Goal: Transaction & Acquisition: Purchase product/service

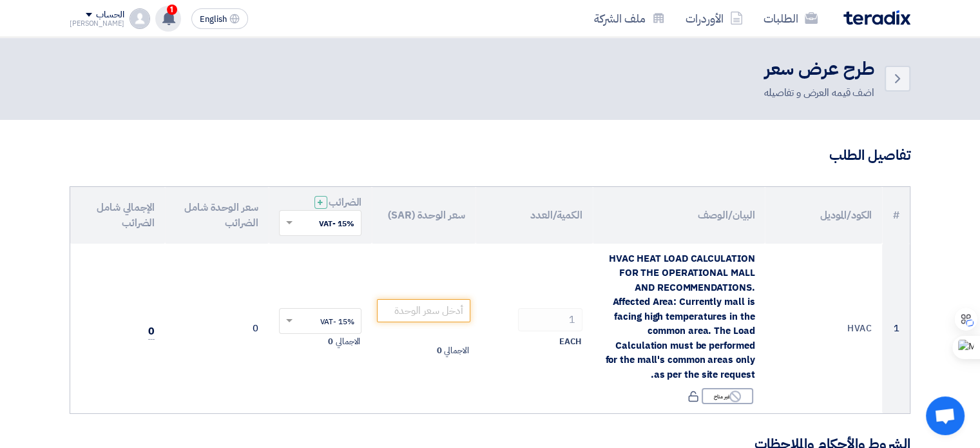
click at [162, 14] on use at bounding box center [168, 18] width 13 height 14
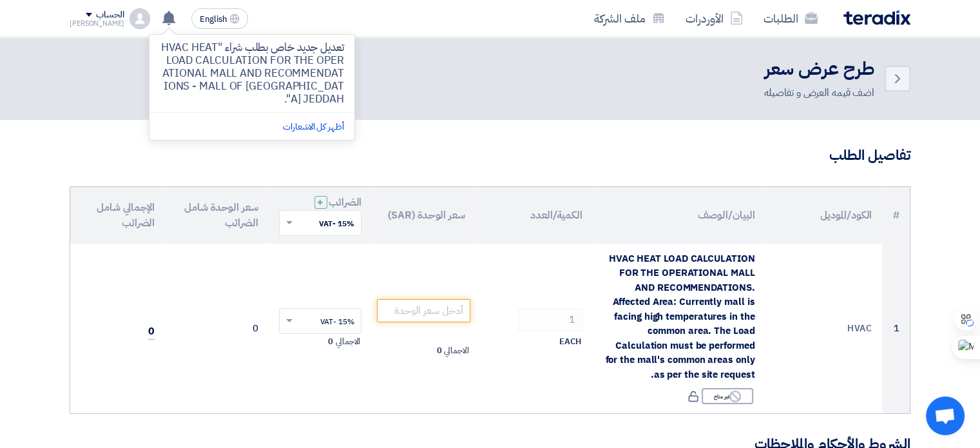
click at [389, 81] on div "Back طرح عرض سعر اضف قيمه العرض و تفاصيله" at bounding box center [490, 79] width 841 height 44
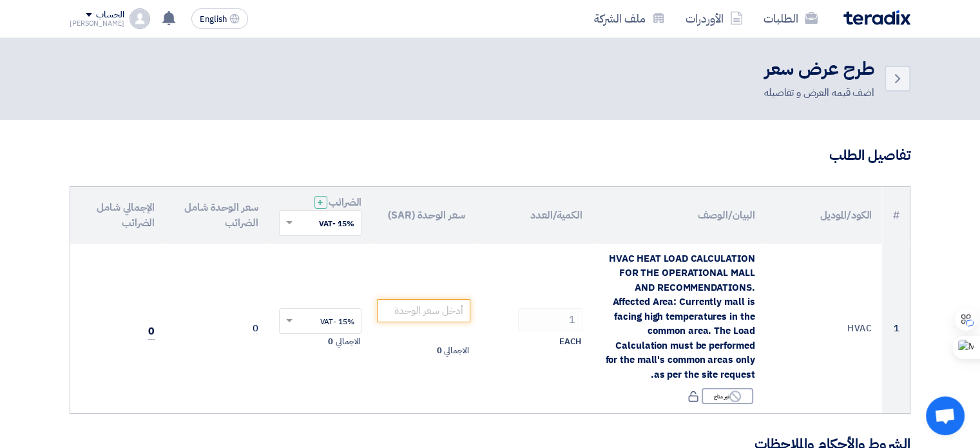
click at [853, 92] on div "اضف قيمه العرض و تفاصيله" at bounding box center [818, 92] width 111 height 15
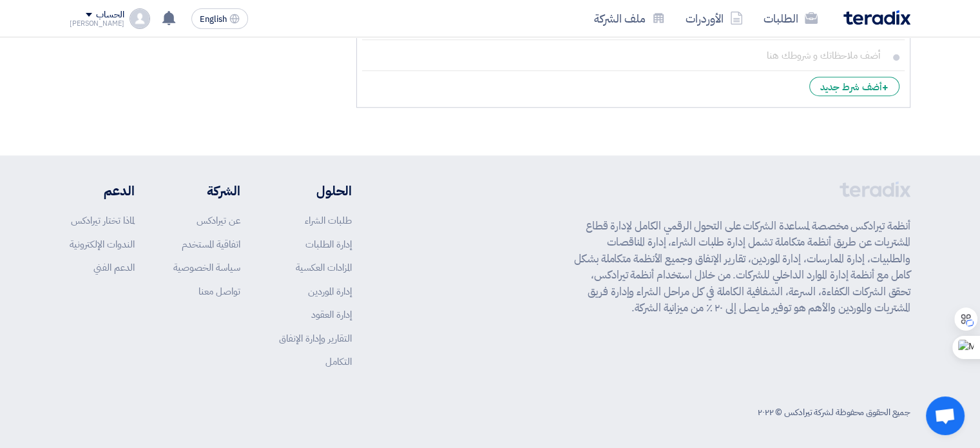
scroll to position [919, 0]
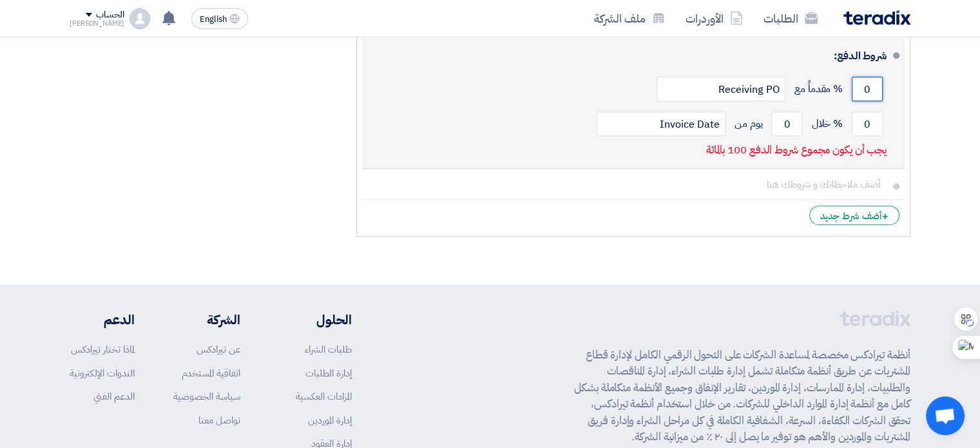
drag, startPoint x: 863, startPoint y: 85, endPoint x: 870, endPoint y: 84, distance: 7.1
click at [870, 84] on input "0" at bounding box center [867, 89] width 31 height 24
type input "30"
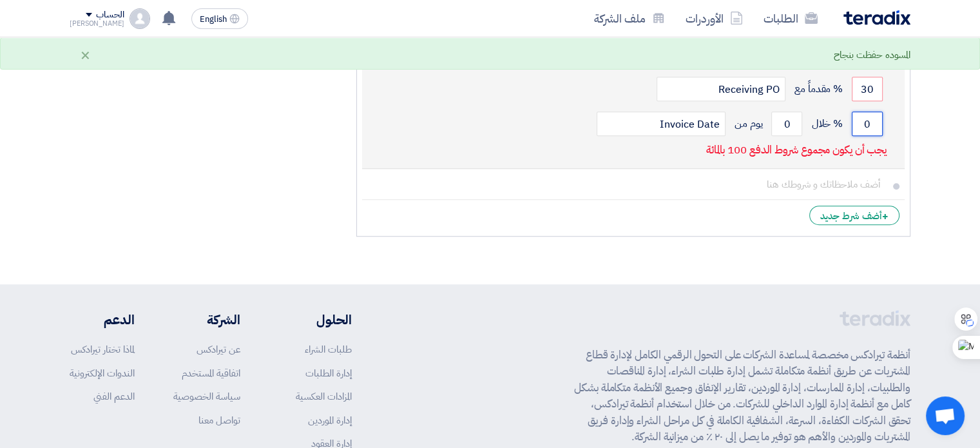
drag, startPoint x: 864, startPoint y: 124, endPoint x: 873, endPoint y: 126, distance: 8.5
click at [873, 126] on input "0" at bounding box center [867, 123] width 31 height 24
type input "70"
click at [716, 153] on p "من فضلك حدد مهلة الدفع من تاريخ الفاتورة" at bounding box center [797, 150] width 180 height 13
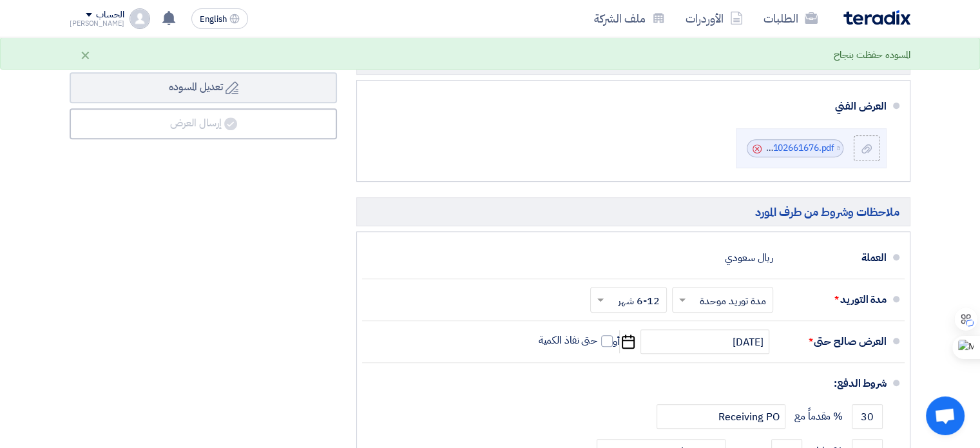
scroll to position [403, 0]
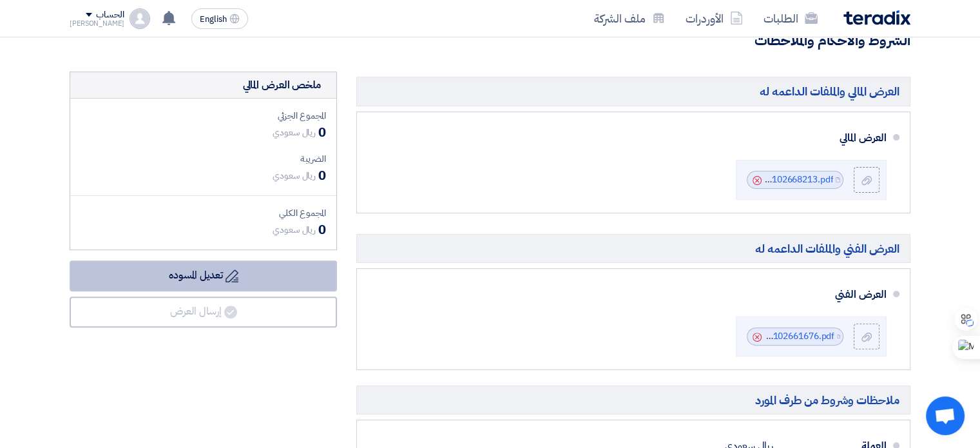
click at [232, 270] on icon "Draft" at bounding box center [231, 275] width 13 height 13
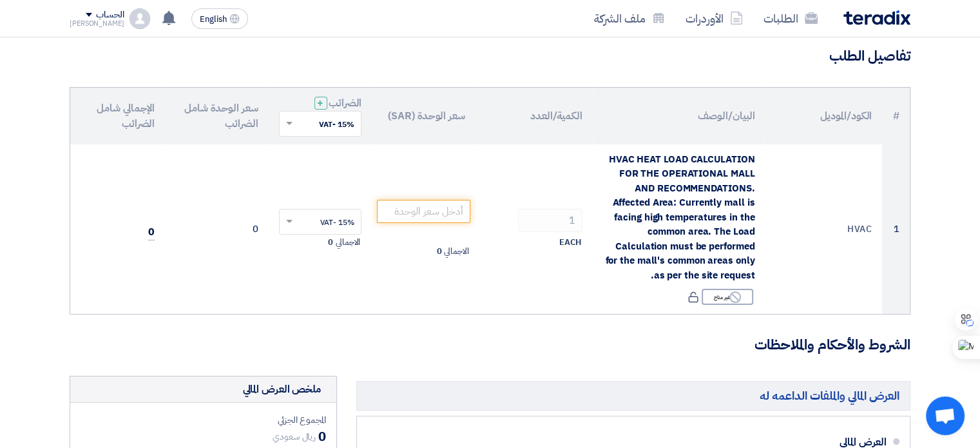
scroll to position [0, 0]
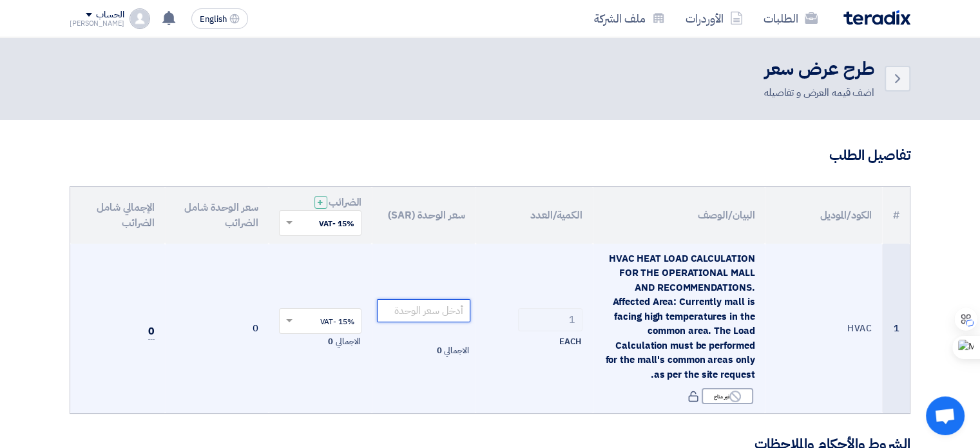
click at [396, 307] on input "number" at bounding box center [423, 310] width 93 height 23
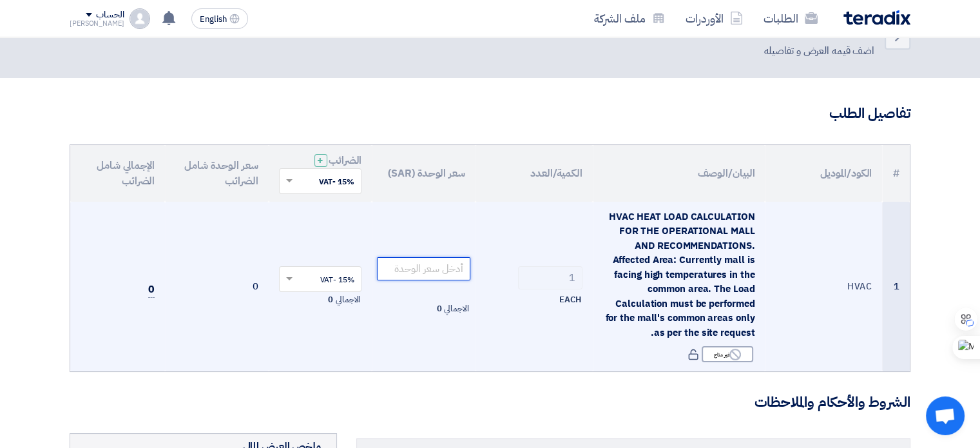
scroll to position [64, 0]
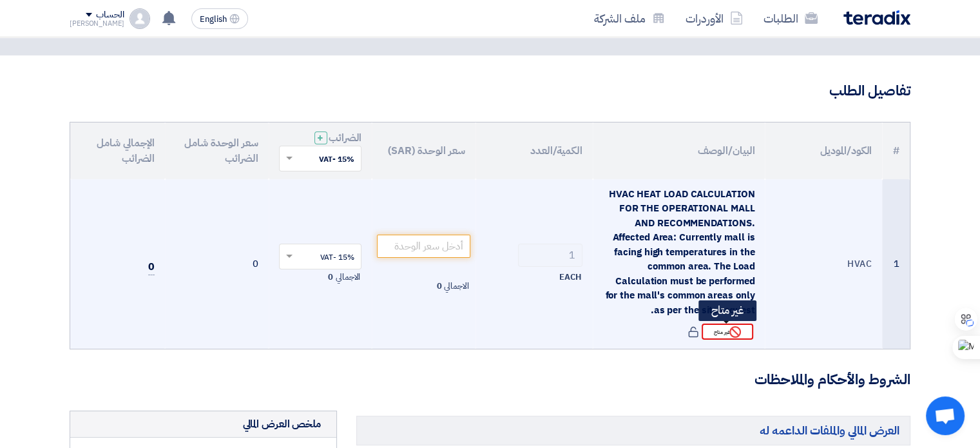
click at [718, 329] on div "Reject غير متاح" at bounding box center [727, 331] width 52 height 16
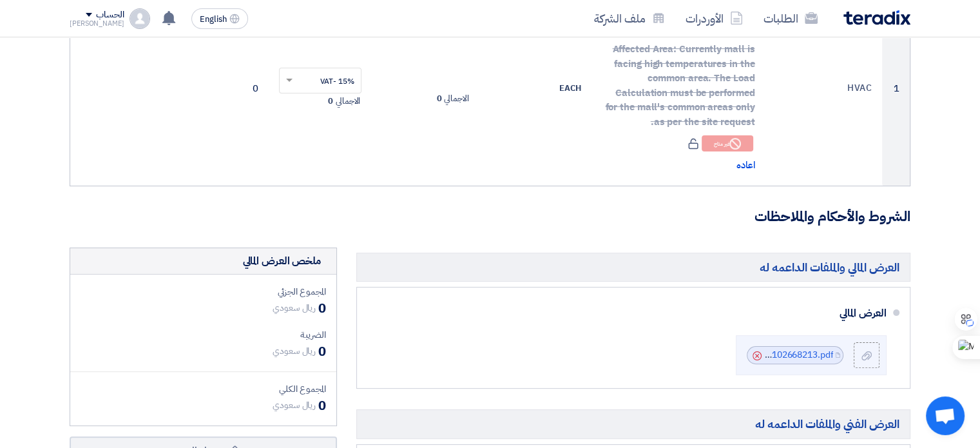
scroll to position [193, 0]
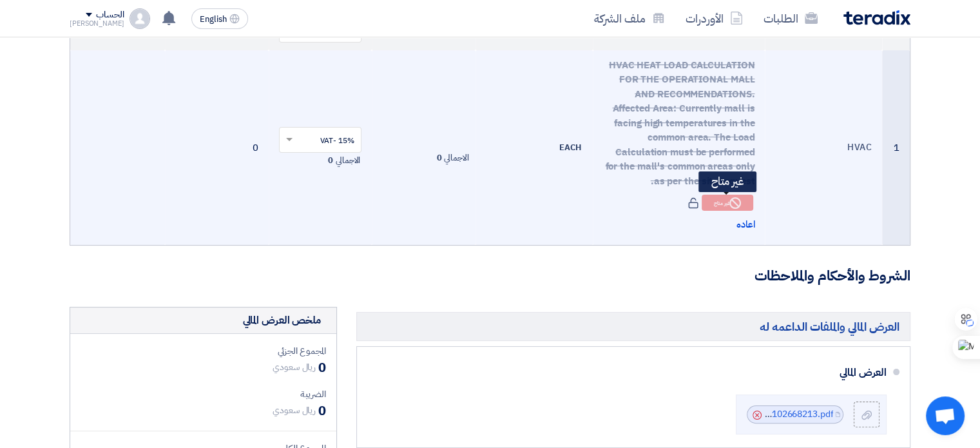
click at [724, 202] on div "Reject غير متاح" at bounding box center [727, 203] width 52 height 16
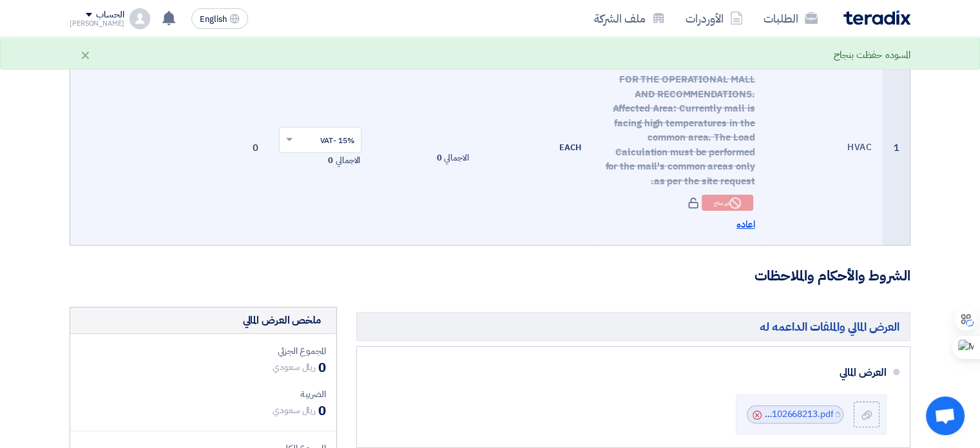
click at [741, 222] on span "اعاده" at bounding box center [745, 224] width 19 height 15
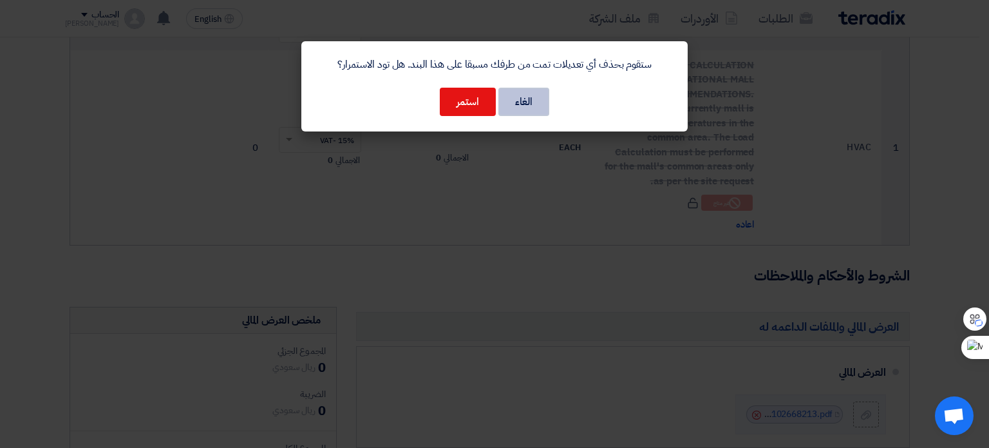
click at [533, 109] on button "الغاء" at bounding box center [524, 102] width 51 height 28
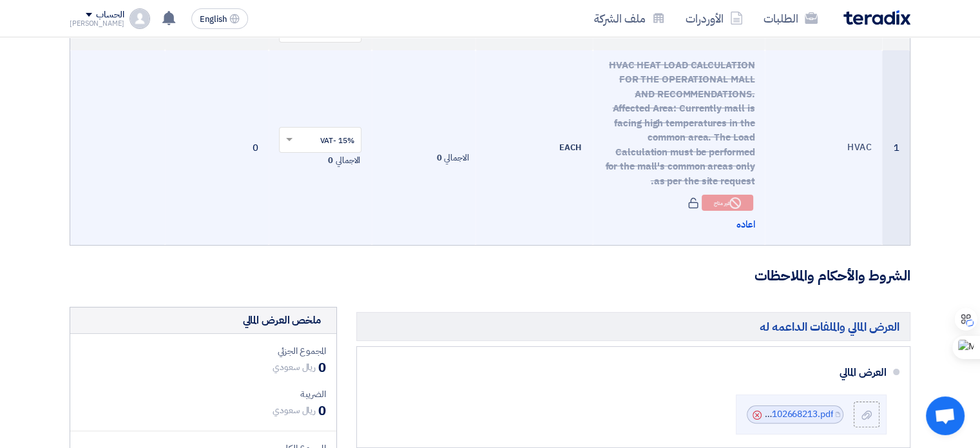
click at [632, 229] on div "اعاده" at bounding box center [679, 224] width 152 height 15
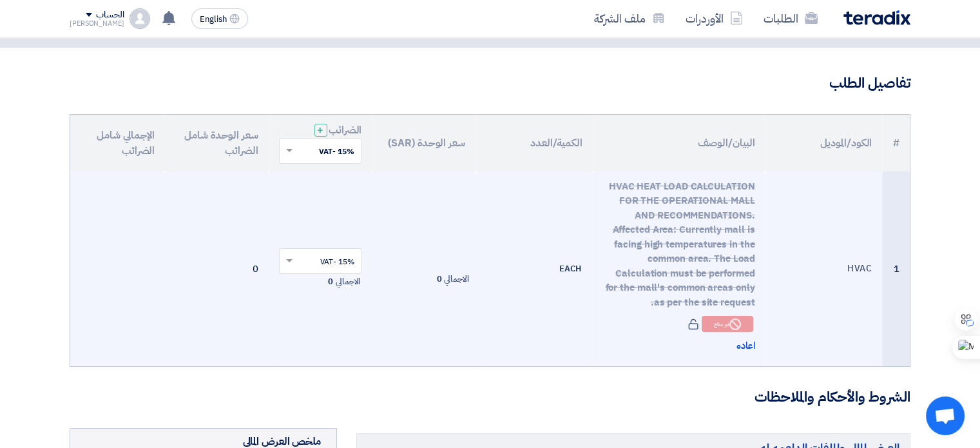
scroll to position [64, 0]
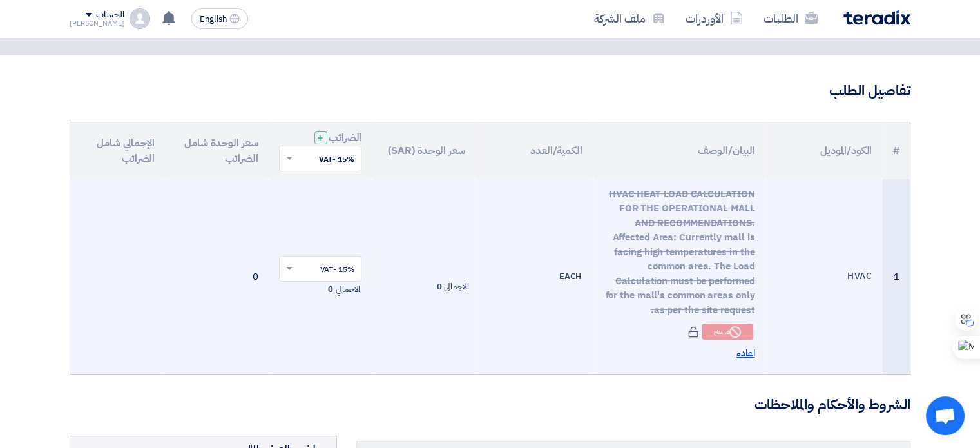
click at [741, 356] on span "اعاده" at bounding box center [745, 353] width 19 height 15
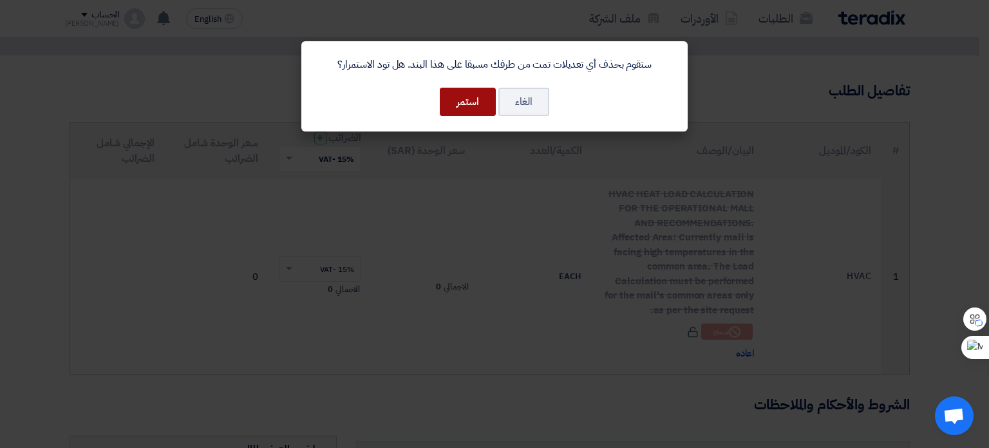
click at [469, 103] on button "استمر" at bounding box center [468, 102] width 56 height 28
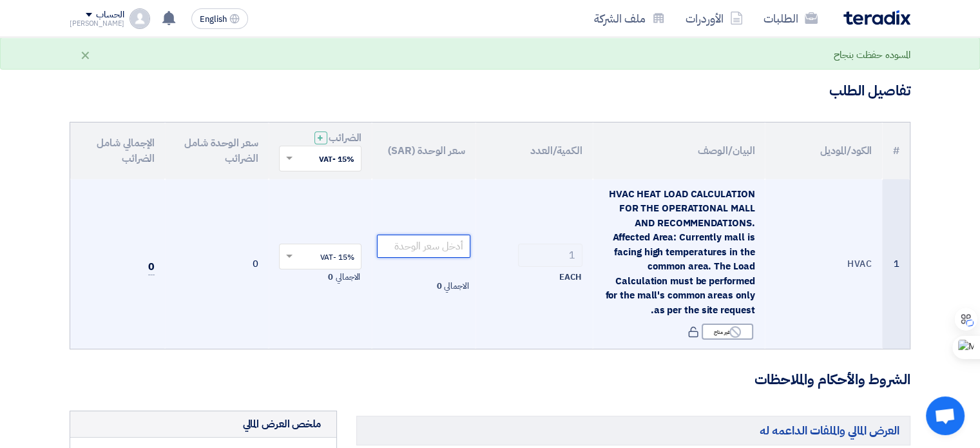
click at [429, 249] on input "number" at bounding box center [423, 245] width 93 height 23
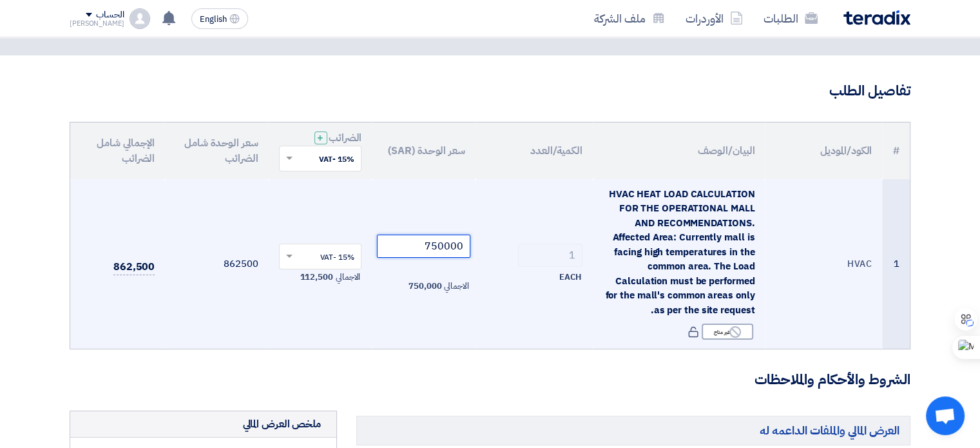
type input "750000"
click at [360, 315] on td "15% -VAT × الاجمالي 112,500" at bounding box center [321, 264] width 104 height 170
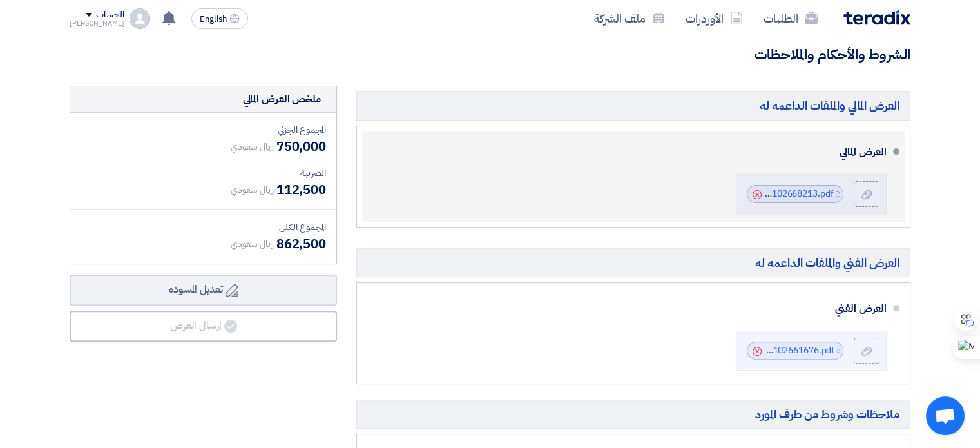
scroll to position [386, 0]
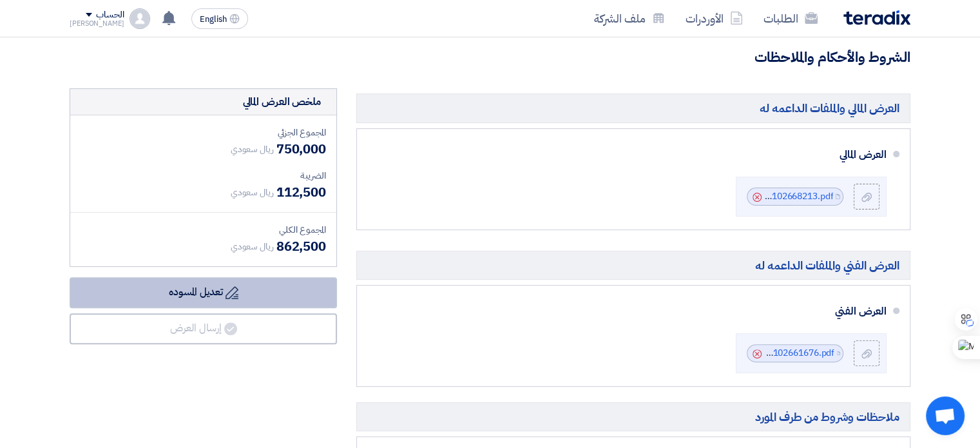
click at [216, 290] on button "Draft تعديل المسوده" at bounding box center [203, 292] width 267 height 31
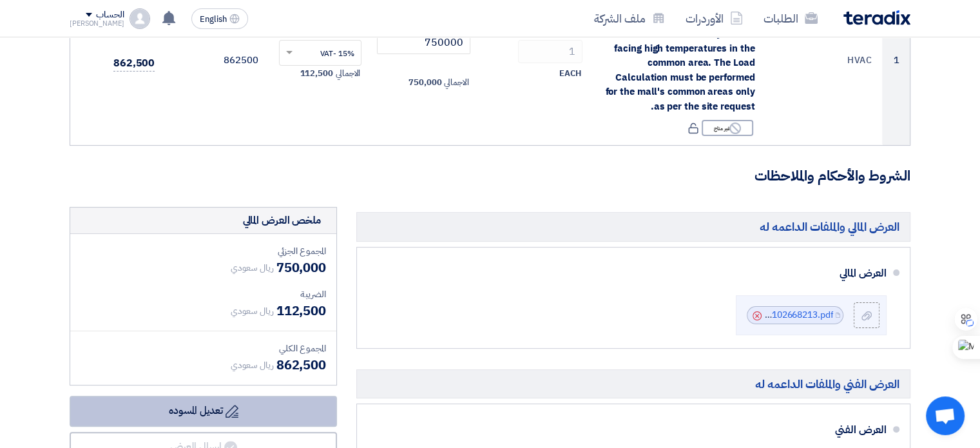
scroll to position [322, 0]
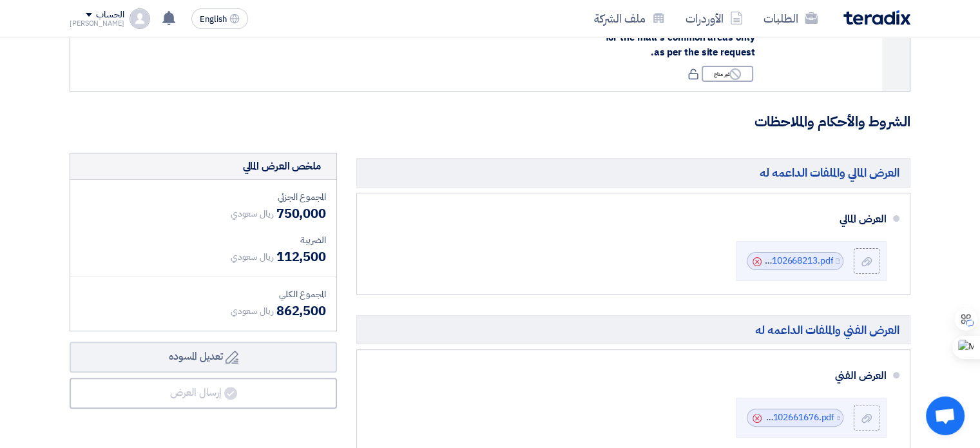
click at [528, 126] on h3 "الشروط والأحكام والملاحظات" at bounding box center [490, 122] width 841 height 20
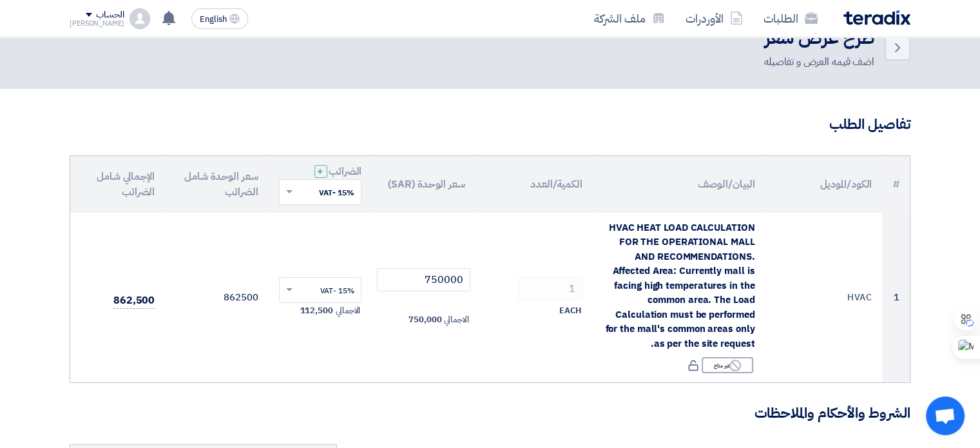
scroll to position [0, 0]
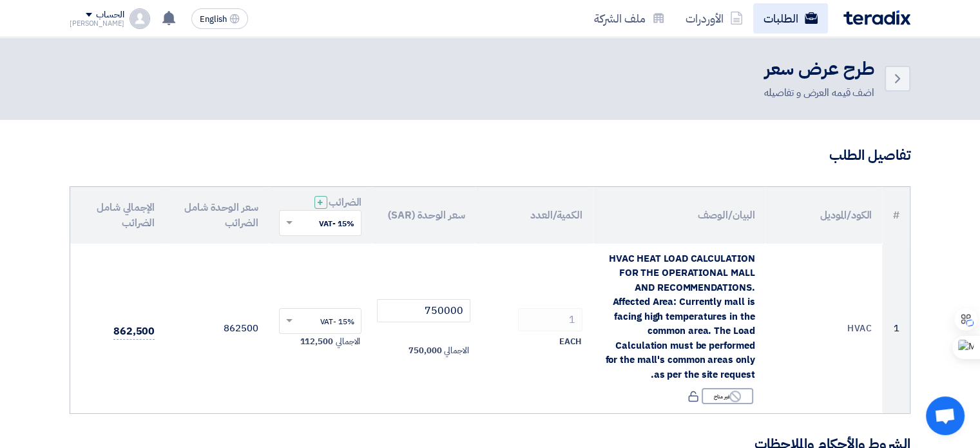
click at [776, 9] on link "الطلبات" at bounding box center [790, 18] width 75 height 30
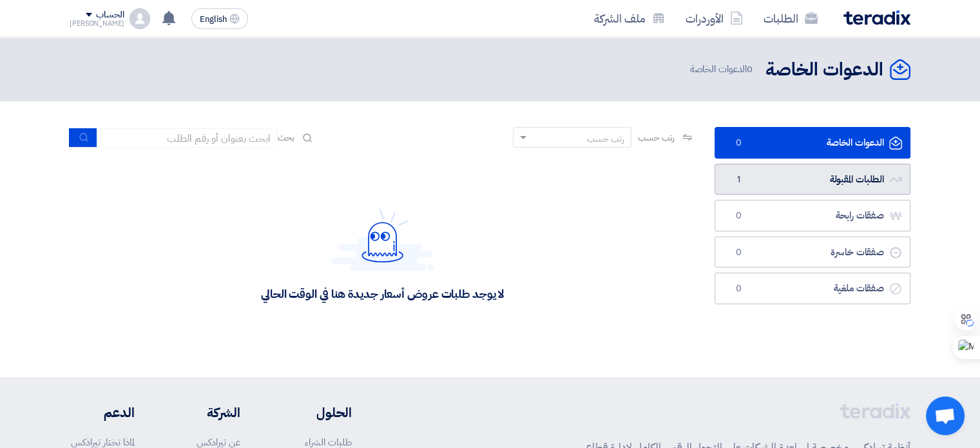
click at [781, 180] on link "الطلبات المقبولة الطلبات المقبولة 1" at bounding box center [812, 180] width 196 height 32
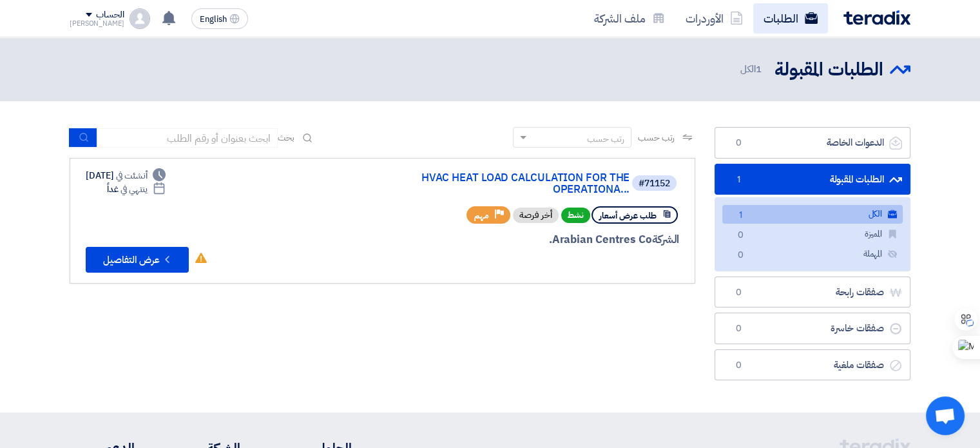
click at [784, 21] on link "الطلبات" at bounding box center [790, 18] width 75 height 30
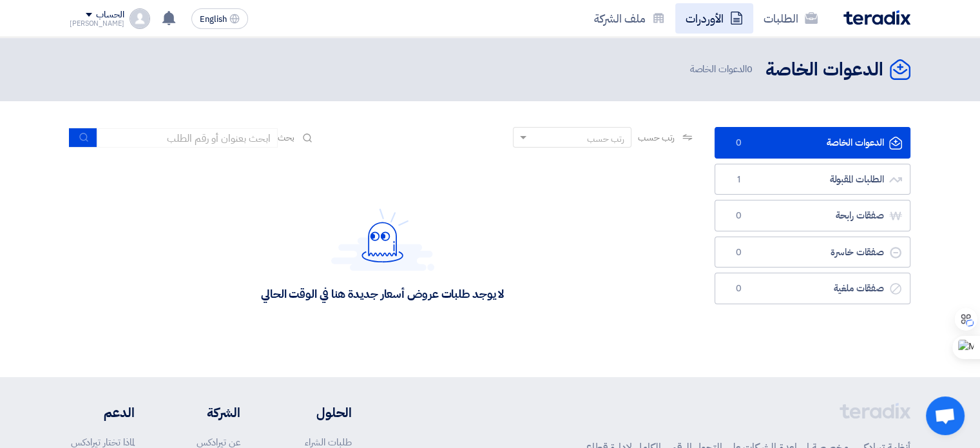
click at [713, 16] on link "الأوردرات" at bounding box center [714, 18] width 78 height 30
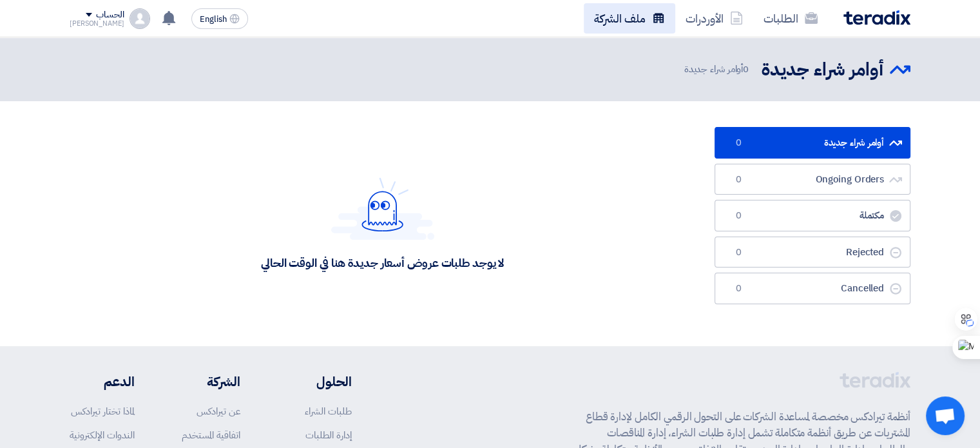
click at [613, 21] on link "ملف الشركة" at bounding box center [629, 18] width 91 height 30
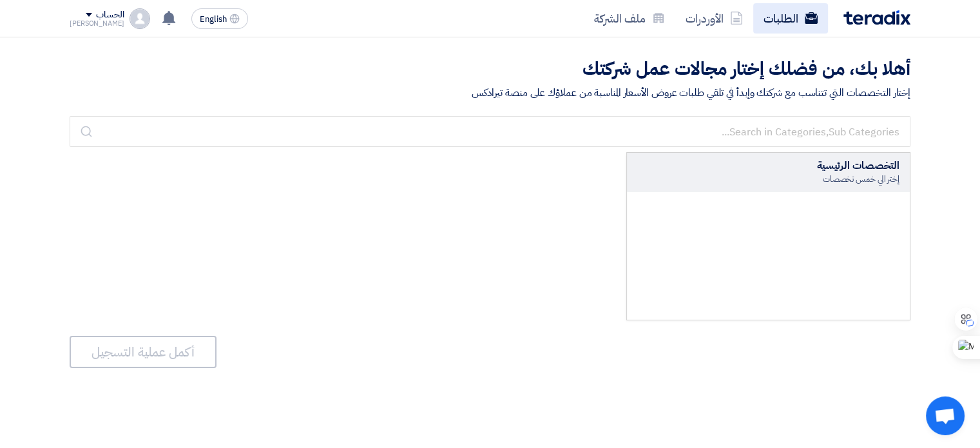
click at [788, 15] on link "الطلبات" at bounding box center [790, 18] width 75 height 30
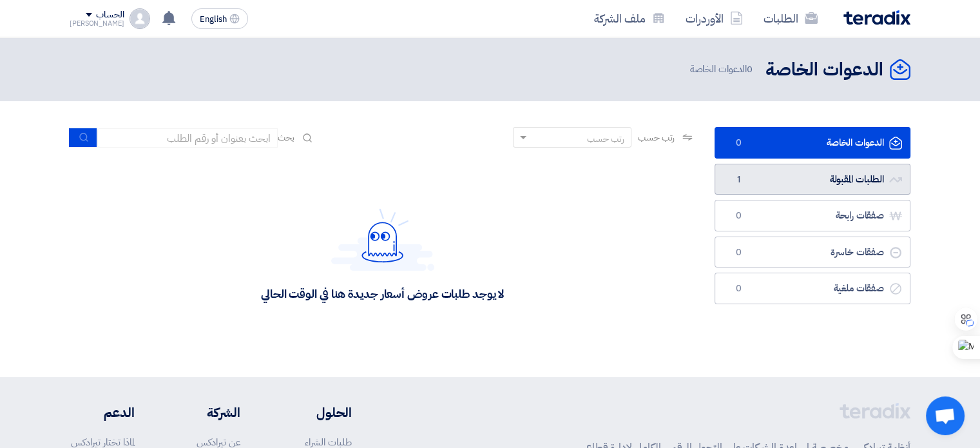
click at [784, 181] on link "الطلبات المقبولة الطلبات المقبولة 1" at bounding box center [812, 180] width 196 height 32
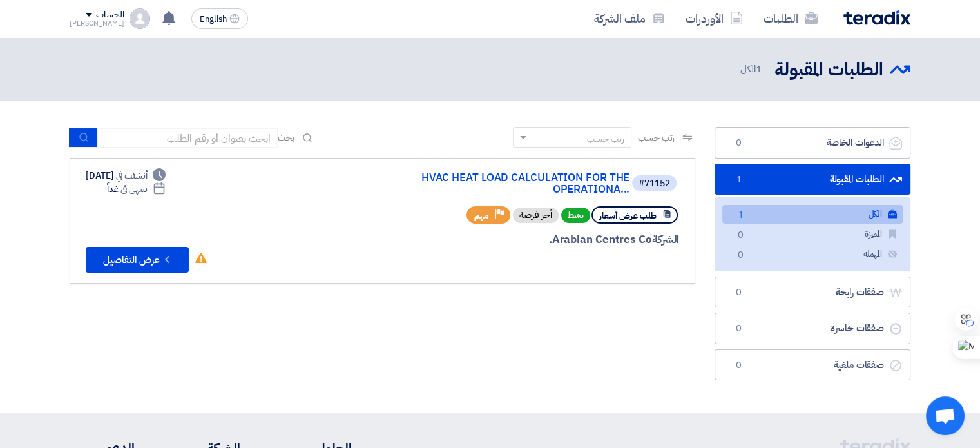
click at [840, 205] on link "الكل الكل 1" at bounding box center [812, 214] width 180 height 19
click at [153, 258] on button "Check details عرض التفاصيل" at bounding box center [137, 260] width 103 height 26
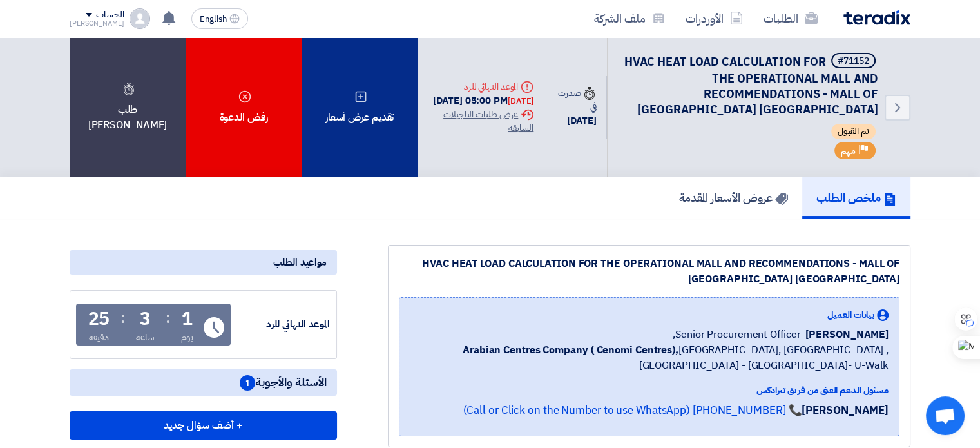
click at [364, 129] on div "تقديم عرض أسعار" at bounding box center [359, 107] width 116 height 140
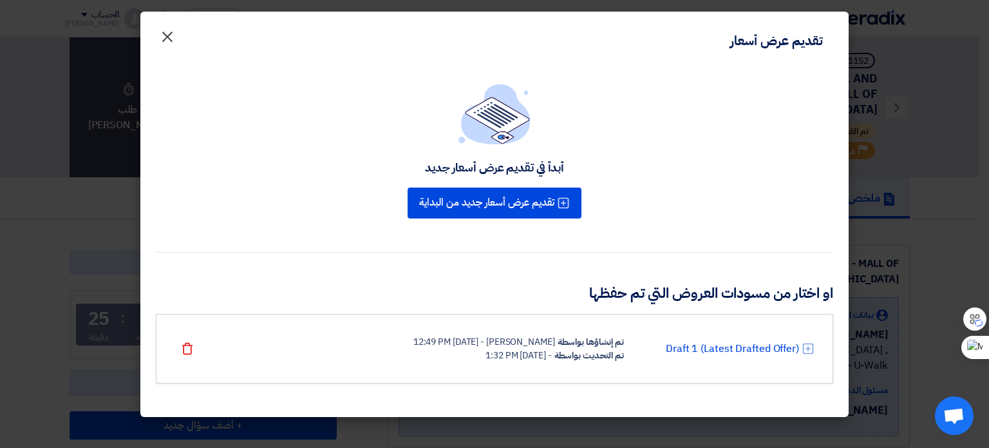
click at [173, 33] on span "×" at bounding box center [167, 36] width 15 height 39
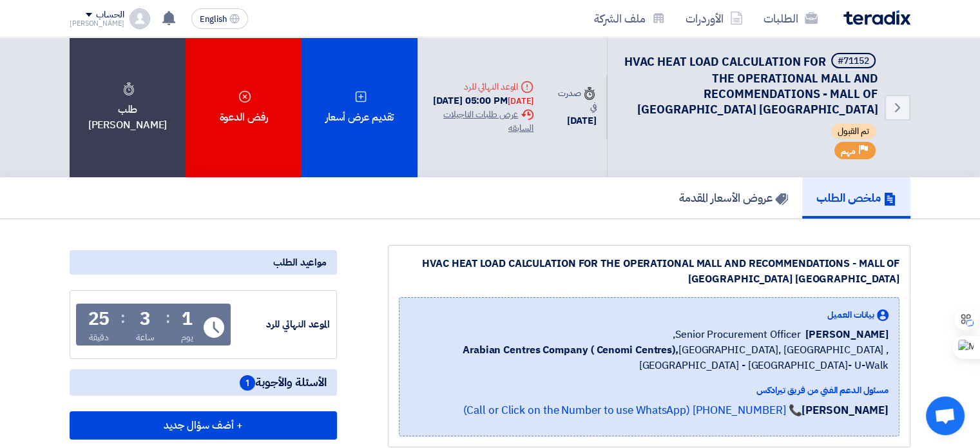
click at [155, 209] on div "ملخص الطلب عروض الأسعار المقدمة" at bounding box center [490, 197] width 841 height 41
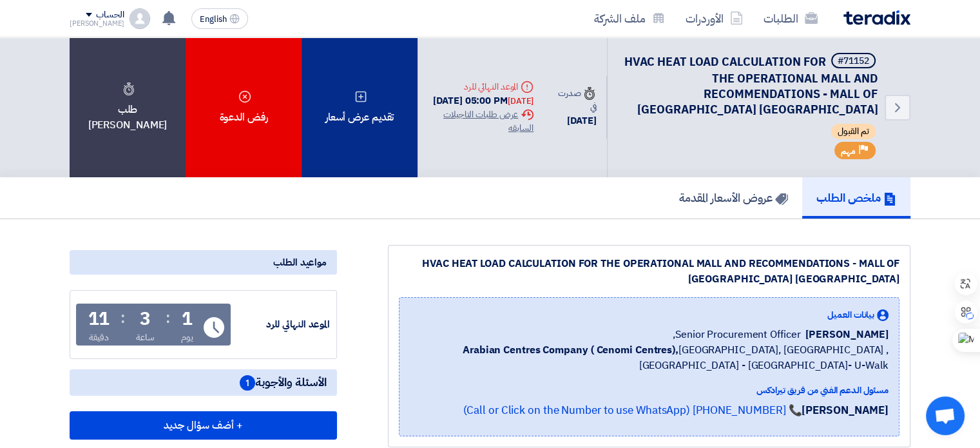
click at [356, 137] on div "تقديم عرض أسعار" at bounding box center [359, 107] width 116 height 140
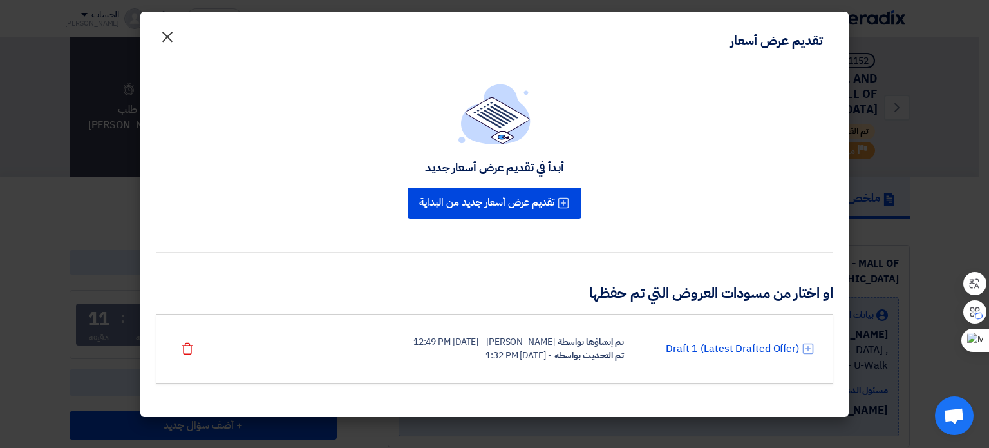
click at [170, 38] on span "×" at bounding box center [167, 36] width 15 height 39
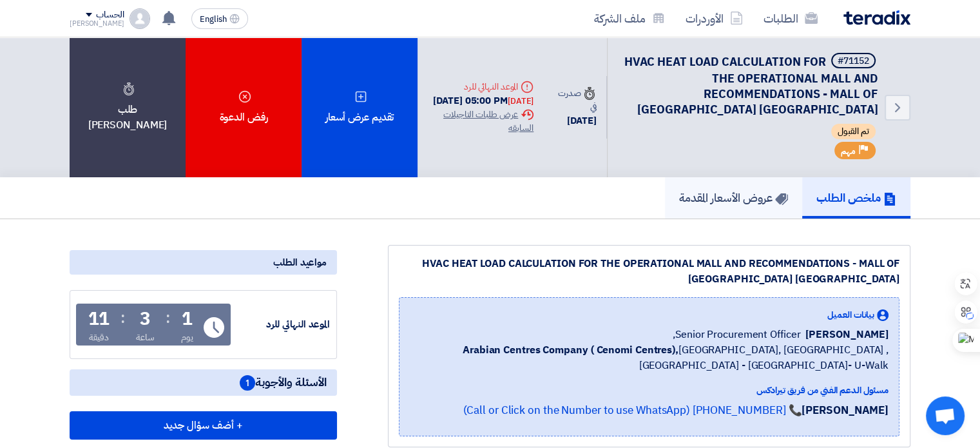
click at [742, 203] on h5 "عروض الأسعار المقدمة" at bounding box center [733, 197] width 109 height 15
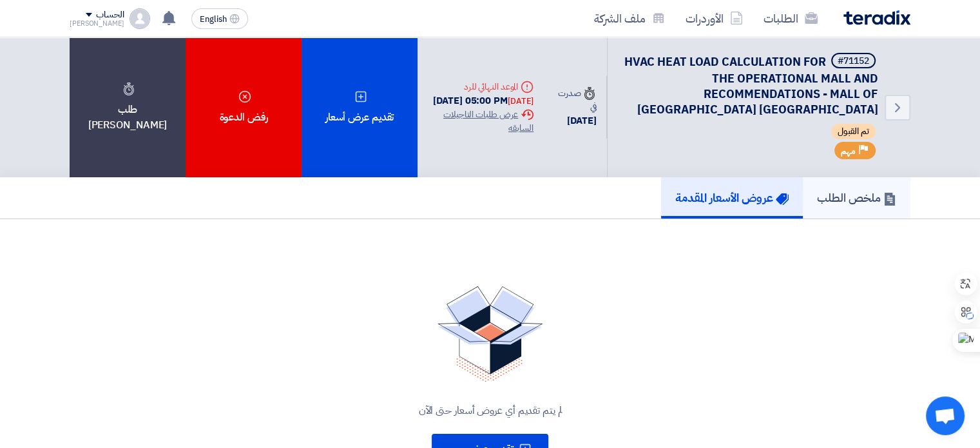
click at [835, 204] on h5 "ملخص الطلب" at bounding box center [856, 197] width 79 height 15
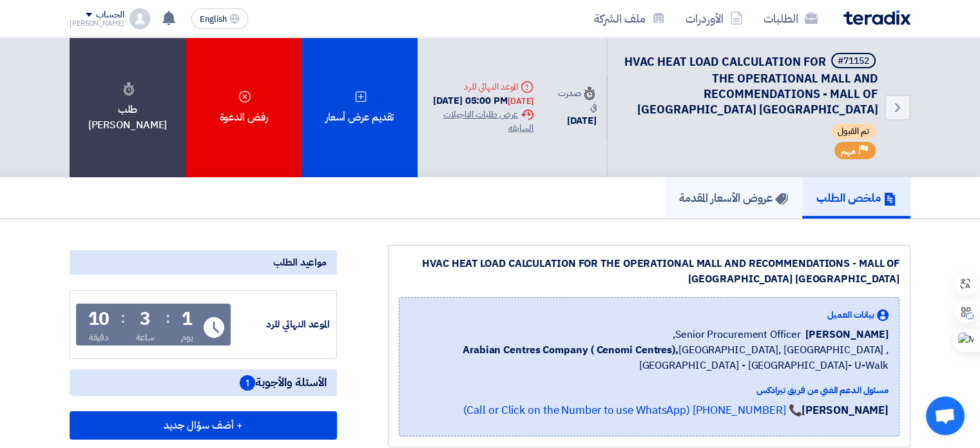
click at [721, 202] on h5 "عروض الأسعار المقدمة" at bounding box center [733, 197] width 109 height 15
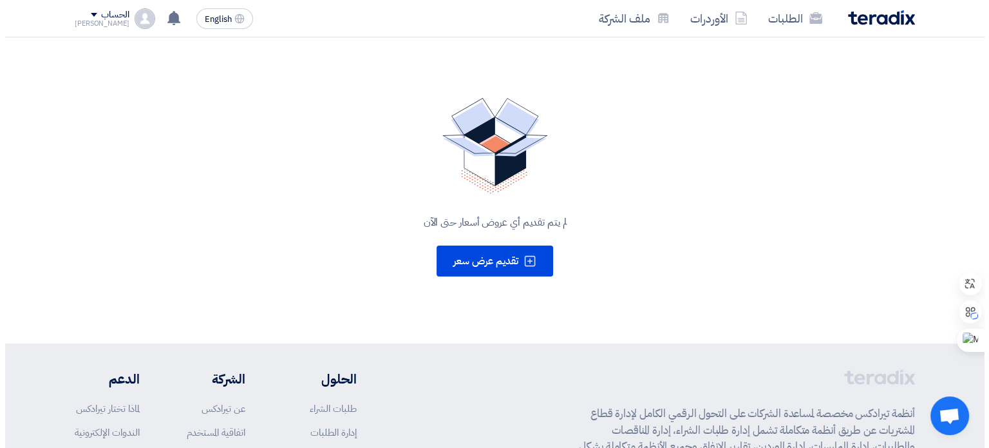
scroll to position [193, 0]
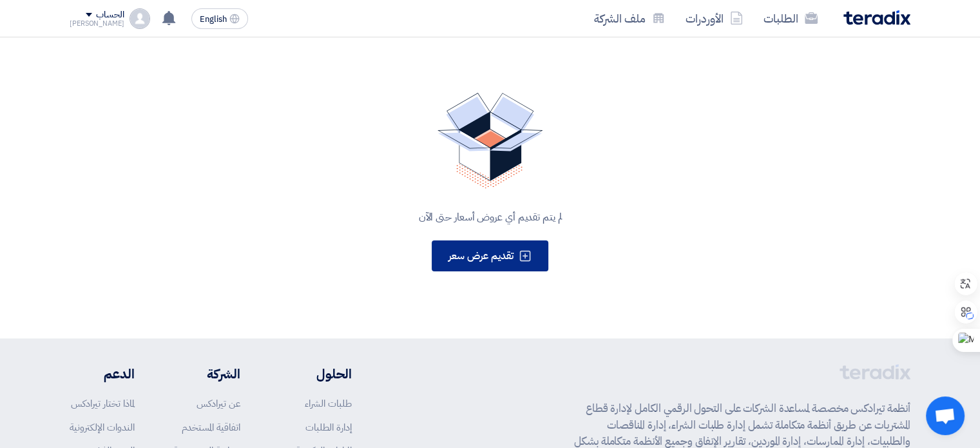
click at [459, 261] on span "تقديم عرض سعر" at bounding box center [480, 255] width 65 height 15
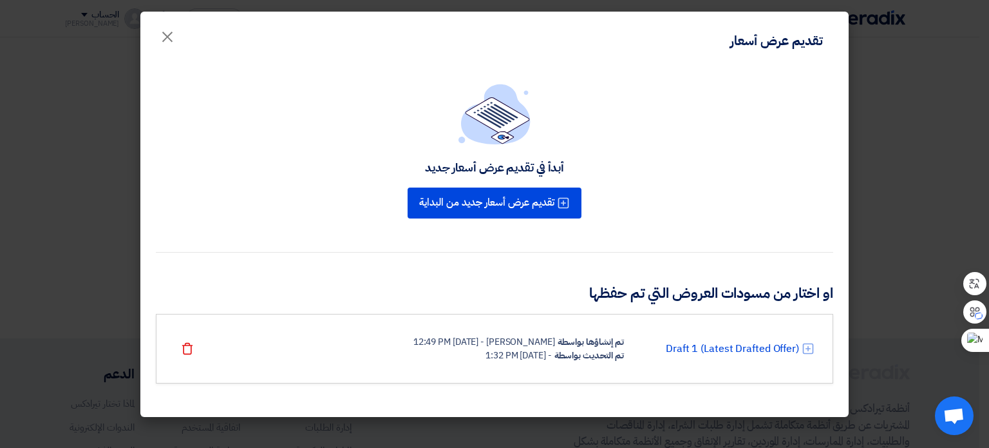
click at [806, 345] on icon at bounding box center [808, 348] width 13 height 13
click at [716, 343] on link "Draft 1 (Latest Drafted Offer)" at bounding box center [732, 348] width 133 height 15
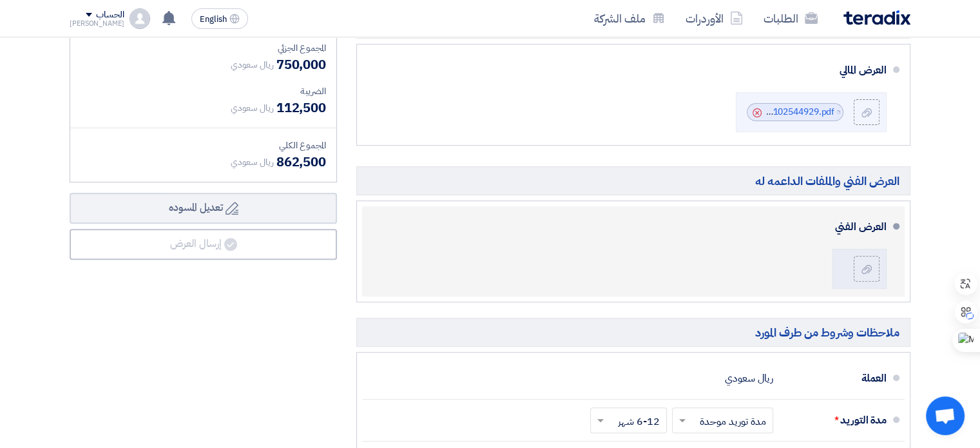
scroll to position [403, 0]
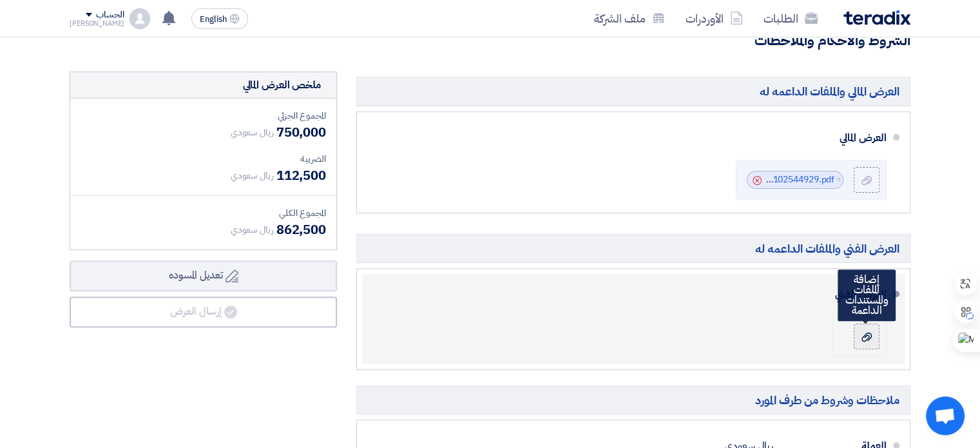
click at [861, 339] on div at bounding box center [866, 336] width 15 height 13
click at [0, 0] on input "file" at bounding box center [0, 0] width 0 height 0
click at [855, 329] on label at bounding box center [867, 336] width 26 height 26
click at [0, 0] on input "file" at bounding box center [0, 0] width 0 height 0
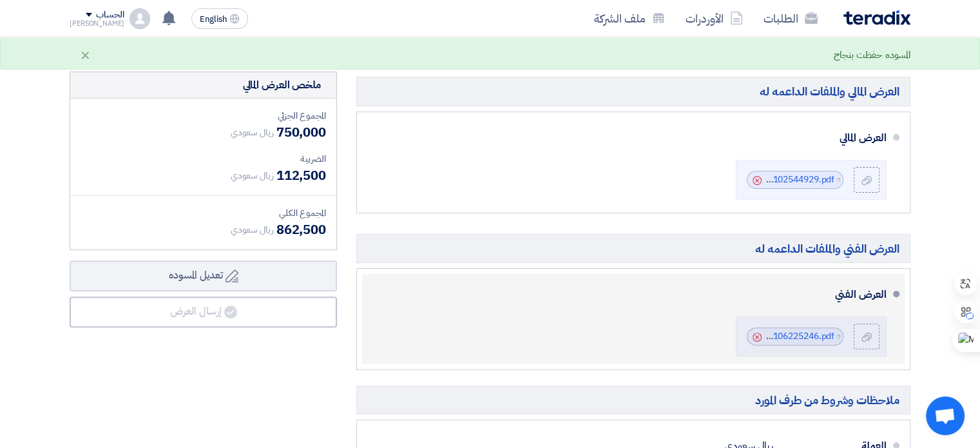
click at [636, 312] on div "العرض الفني File Arabian_Mall_Technical_Offer_1758106225246.pdf Cancel" at bounding box center [629, 319] width 514 height 80
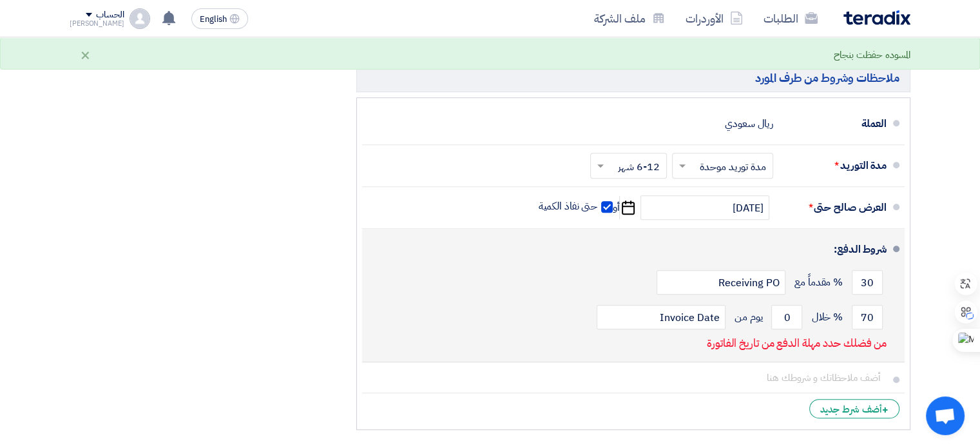
scroll to position [790, 0]
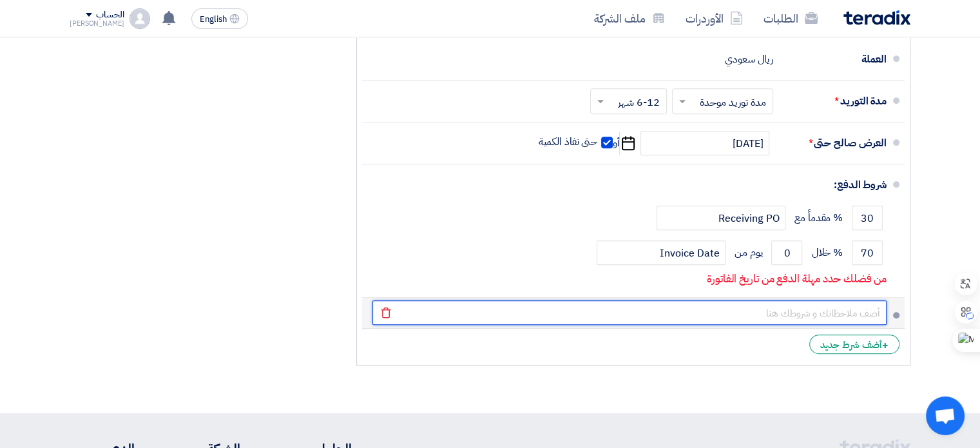
click at [718, 310] on input "text" at bounding box center [629, 312] width 514 height 24
type input "h"
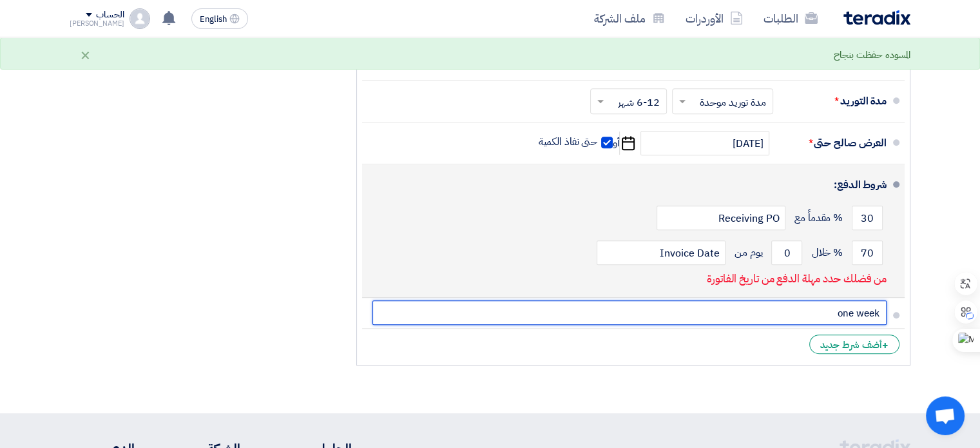
type input "one week"
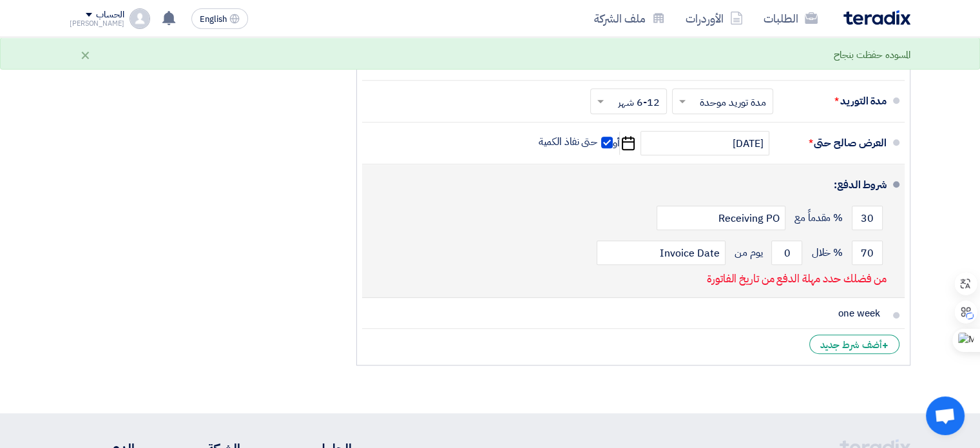
click at [394, 224] on div "30 % مقدماً مع Receiving PO" at bounding box center [629, 217] width 514 height 35
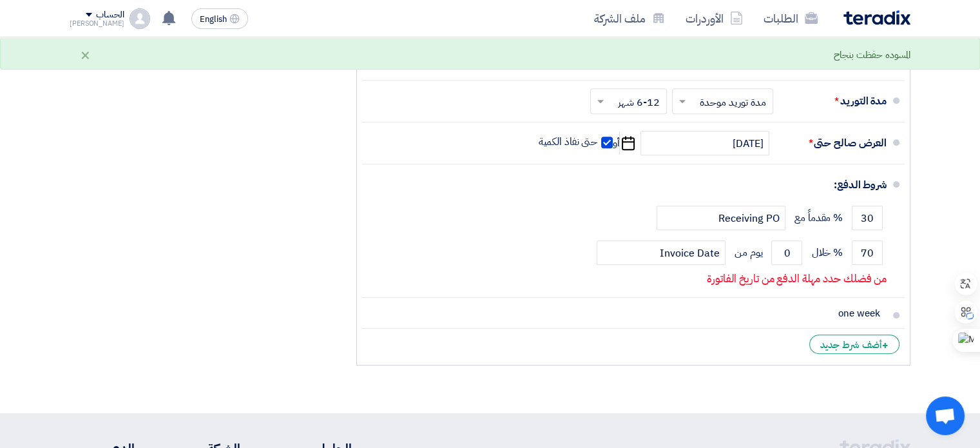
click at [299, 245] on div "ملخص العرض المالي المجموع الجزئي ريال سعودي 750,000 الضريبة" at bounding box center [203, 28] width 287 height 687
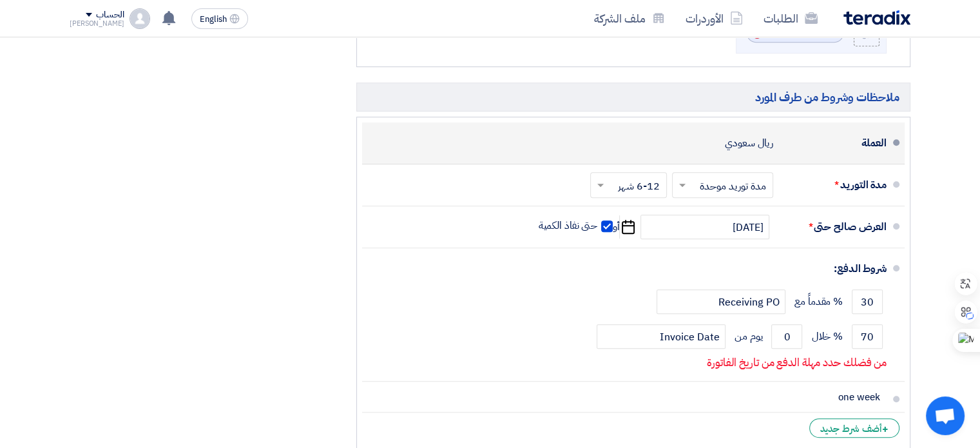
scroll to position [709, 0]
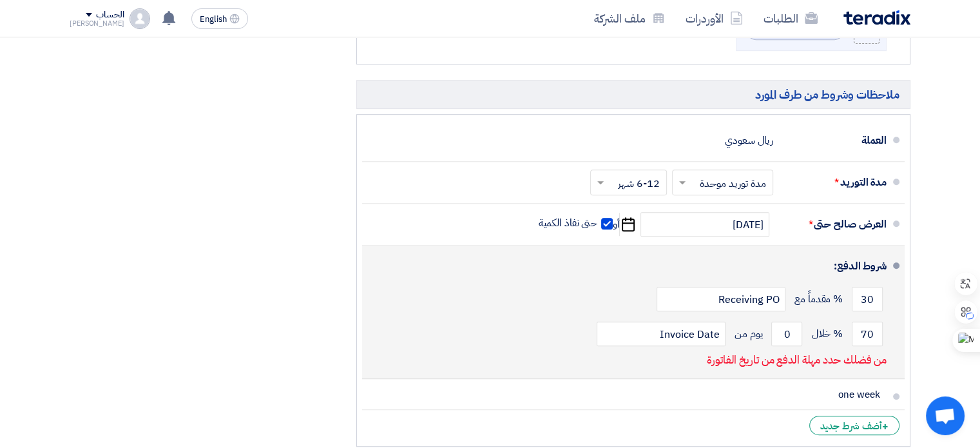
click at [852, 363] on p "من فضلك حدد مهلة الدفع من تاريخ الفاتورة" at bounding box center [797, 360] width 180 height 13
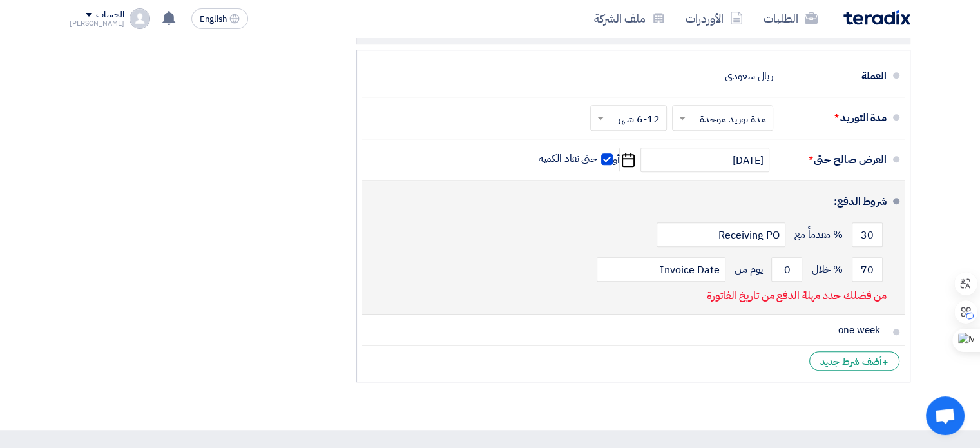
click at [859, 296] on p "من فضلك حدد مهلة الدفع من تاريخ الفاتورة" at bounding box center [797, 295] width 180 height 13
drag, startPoint x: 792, startPoint y: 263, endPoint x: 778, endPoint y: 263, distance: 14.2
click at [778, 263] on input "0" at bounding box center [786, 269] width 31 height 24
type input "3"
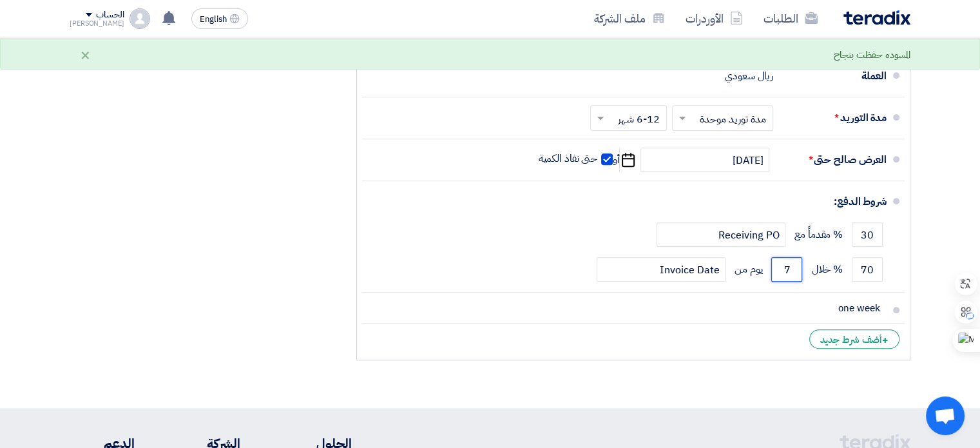
type input "7"
click at [245, 296] on div "ملخص العرض المالي المجموع الجزئي ريال سعودي 750,000 الضريبة" at bounding box center [203, 34] width 287 height 665
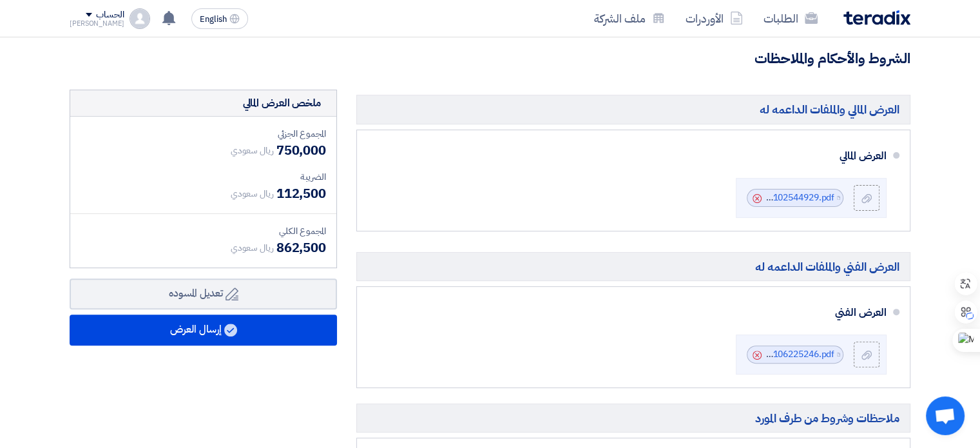
scroll to position [322, 0]
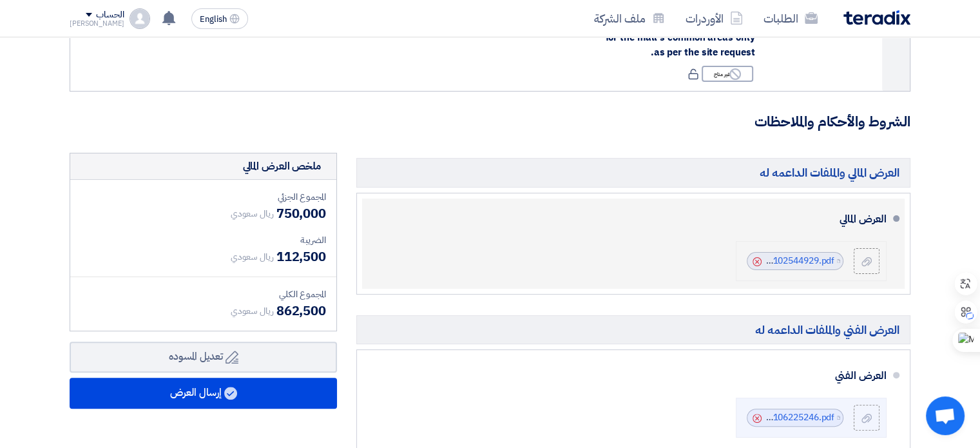
click at [758, 261] on use at bounding box center [756, 261] width 9 height 9
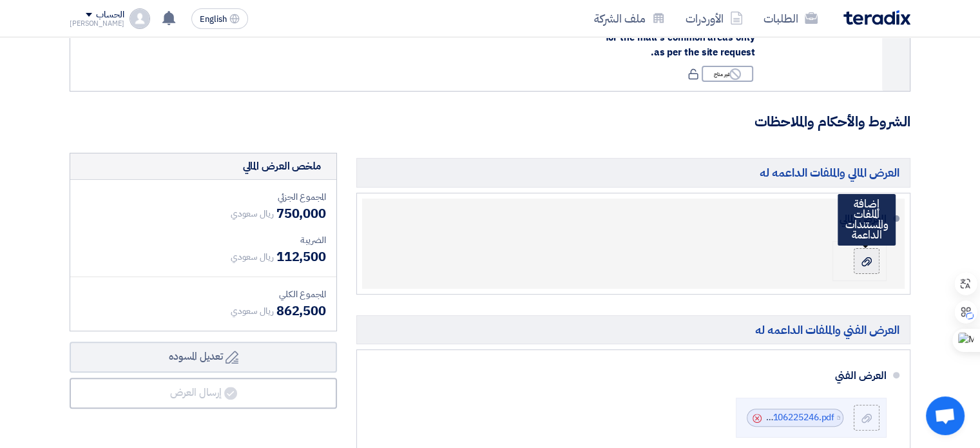
click at [868, 263] on use at bounding box center [866, 260] width 10 height 9
click at [0, 0] on input "file" at bounding box center [0, 0] width 0 height 0
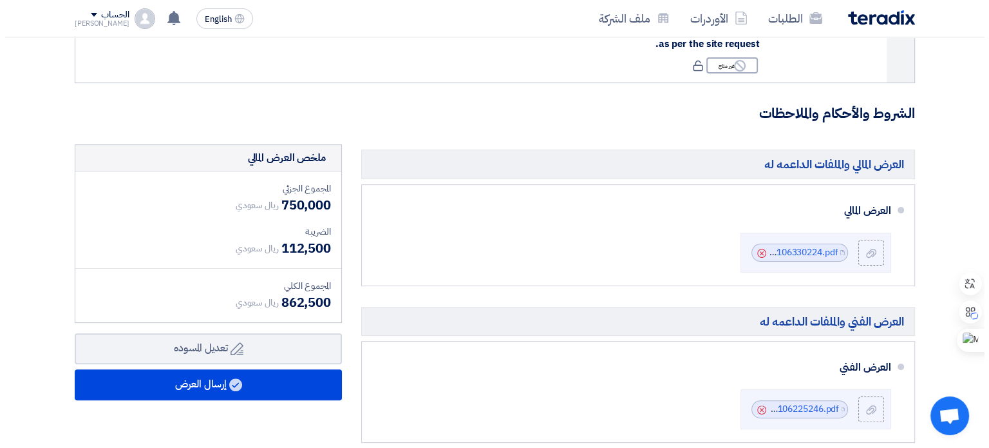
scroll to position [386, 0]
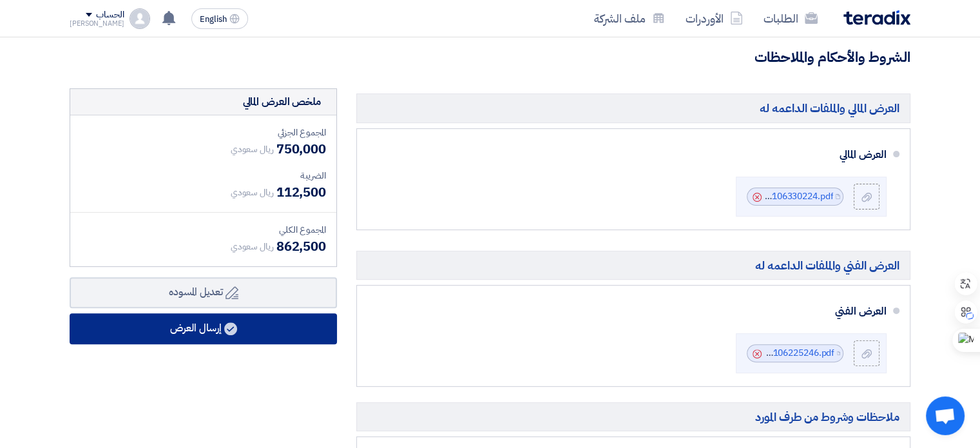
click at [180, 327] on button "إرسال العرض" at bounding box center [203, 328] width 267 height 31
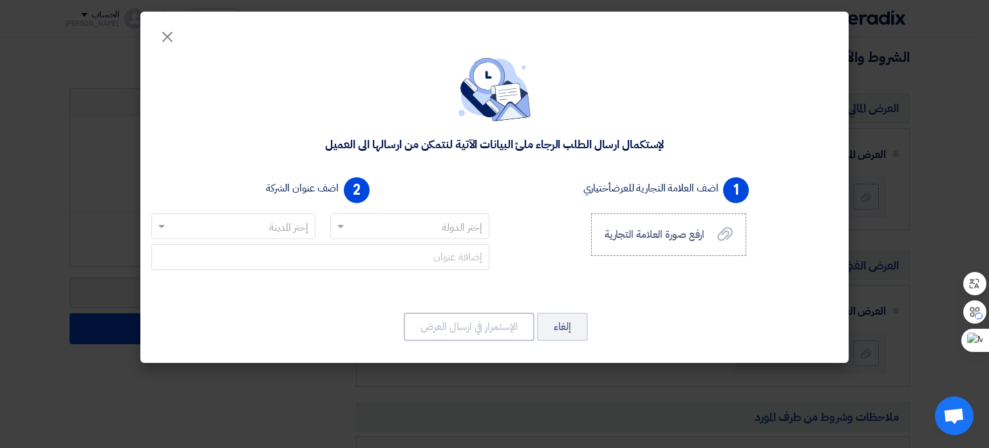
click at [443, 229] on input "text" at bounding box center [417, 226] width 134 height 21
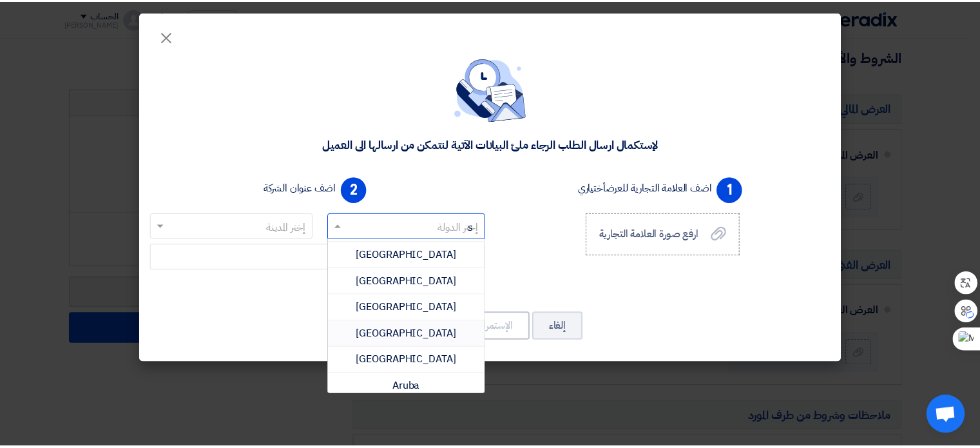
scroll to position [0, 0]
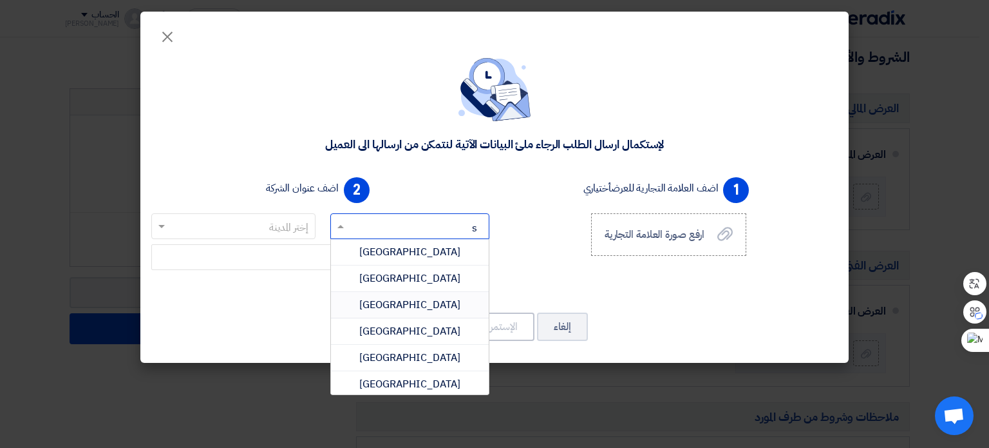
type input "sa"
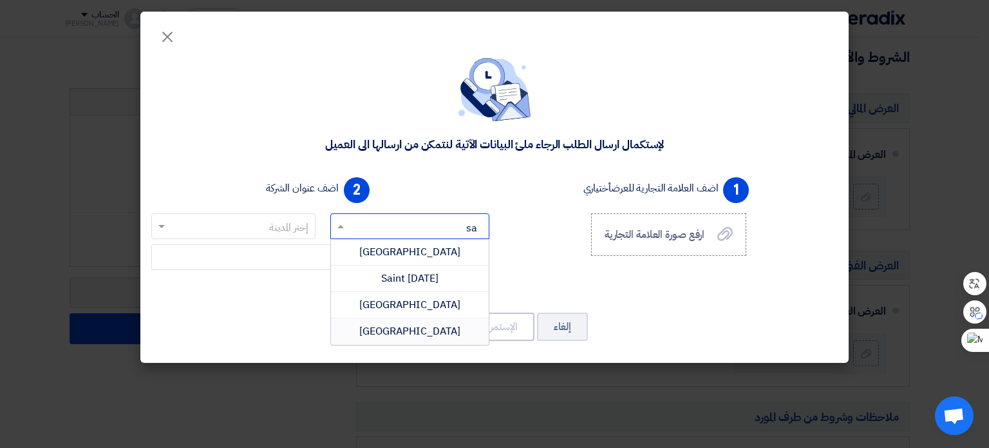
click at [424, 324] on span "Saudi Arabia" at bounding box center [409, 330] width 101 height 15
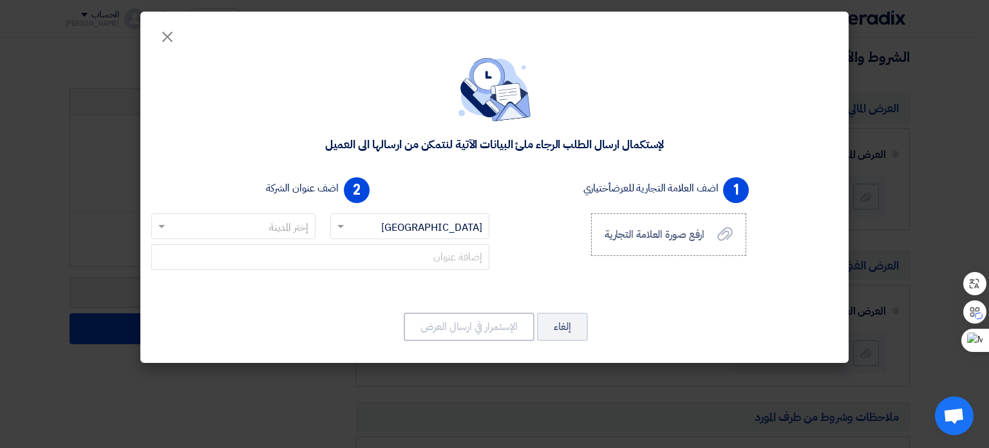
click at [287, 224] on input "text" at bounding box center [240, 226] width 138 height 21
type input "ri"
click at [249, 254] on div "Riyadh" at bounding box center [233, 252] width 163 height 26
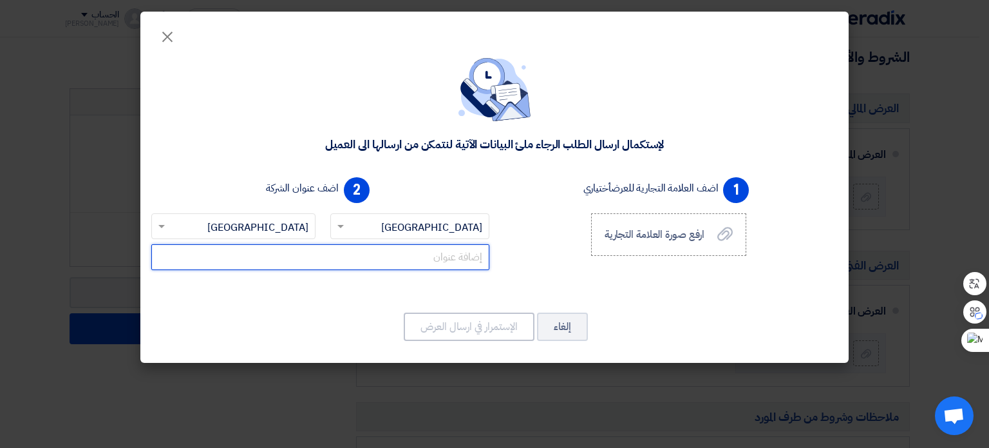
click at [431, 256] on input "text" at bounding box center [320, 257] width 338 height 26
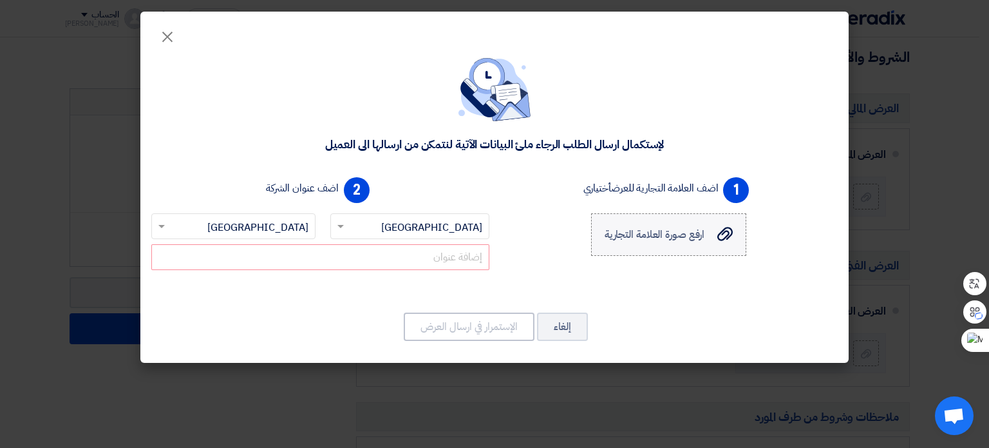
click at [653, 242] on span "ارفع صورة العلامة التجارية" at bounding box center [655, 234] width 100 height 15
click at [0, 0] on input "ارفع صورة العلامة التجارية ارفع صورة العلامة التجارية" at bounding box center [0, 0] width 0 height 0
click at [616, 241] on span "ارفع صورة العلامة التجارية" at bounding box center [655, 234] width 100 height 15
click at [0, 0] on input "ارفع صورة العلامة التجارية ارفع صورة العلامة التجارية" at bounding box center [0, 0] width 0 height 0
click at [651, 227] on span "ارفع صورة العلامة التجارية" at bounding box center [655, 234] width 100 height 15
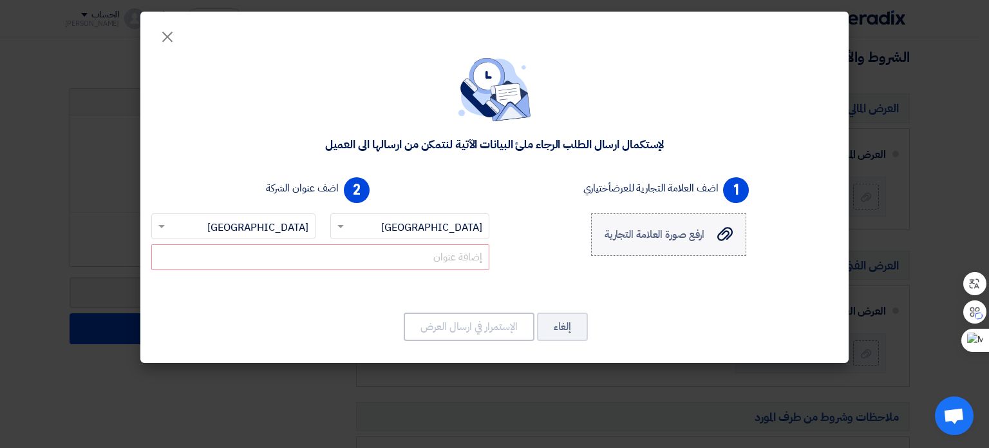
click at [0, 0] on input "ارفع صورة العلامة التجارية ارفع صورة العلامة التجارية" at bounding box center [0, 0] width 0 height 0
click at [655, 234] on span "ارفع صورة العلامة التجارية" at bounding box center [655, 234] width 100 height 15
click at [0, 0] on input "ارفع صورة العلامة التجارية ارفع صورة العلامة التجارية" at bounding box center [0, 0] width 0 height 0
click at [872, 342] on modal-container "× لإستكمال ارسال الطلب الرجاء ملئ البيانات الآتية لنتمكن من ارسالها الى العميل …" at bounding box center [494, 224] width 989 height 448
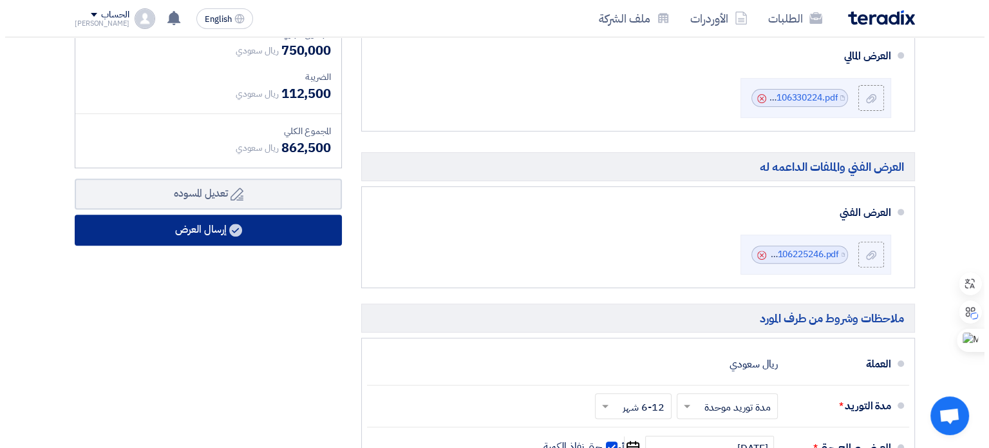
scroll to position [515, 0]
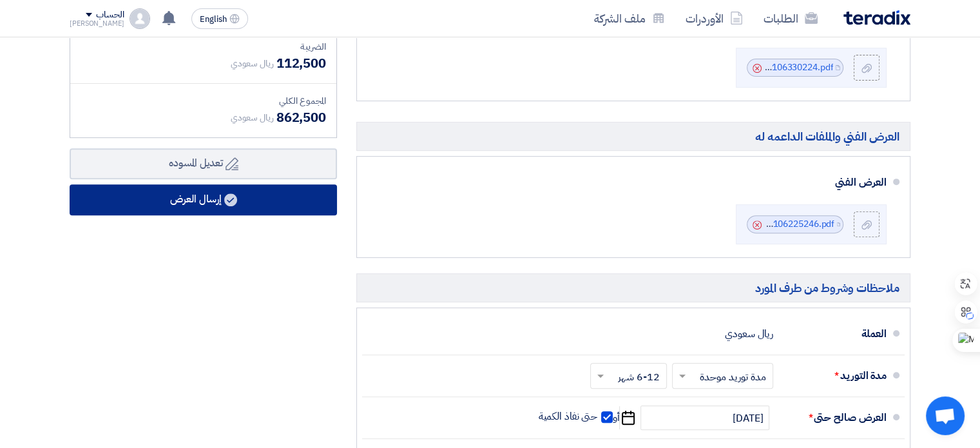
click at [197, 198] on button "إرسال العرض" at bounding box center [203, 199] width 267 height 31
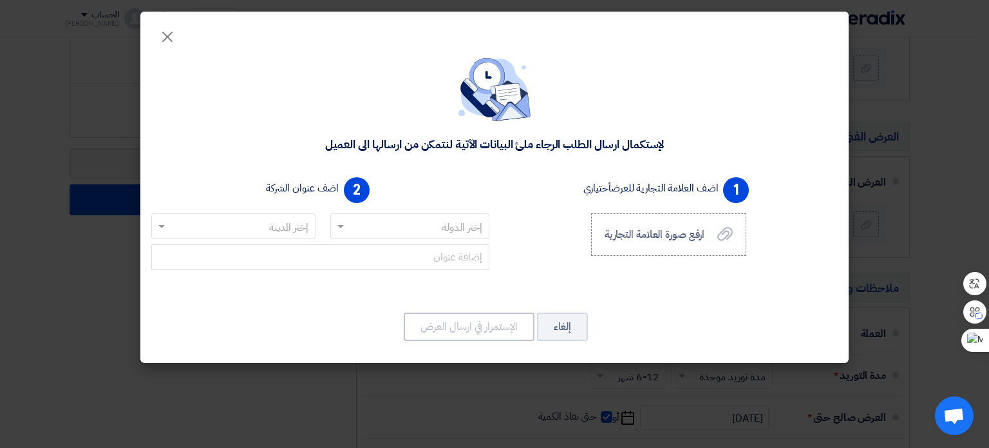
click at [366, 231] on input "text" at bounding box center [417, 226] width 134 height 21
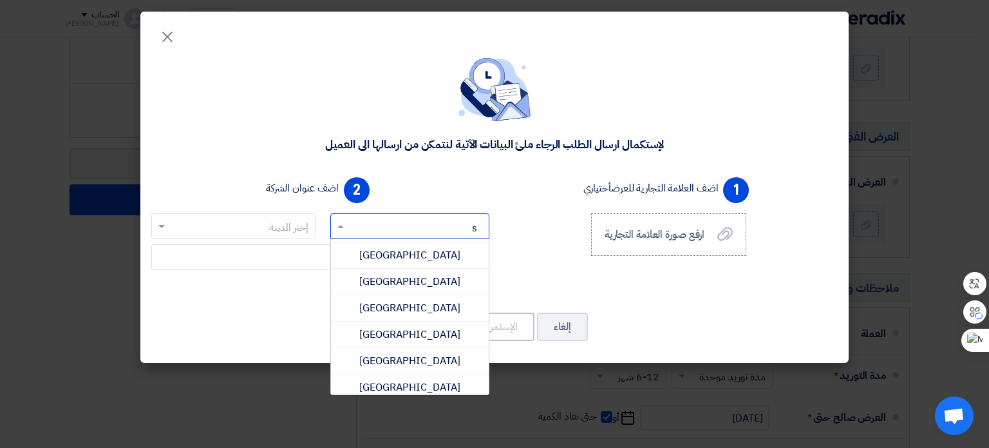
scroll to position [0, 0]
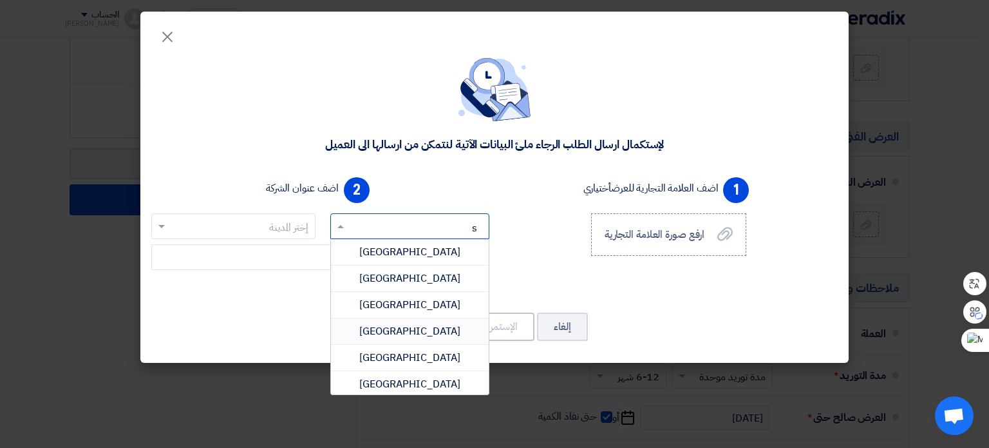
type input "sa"
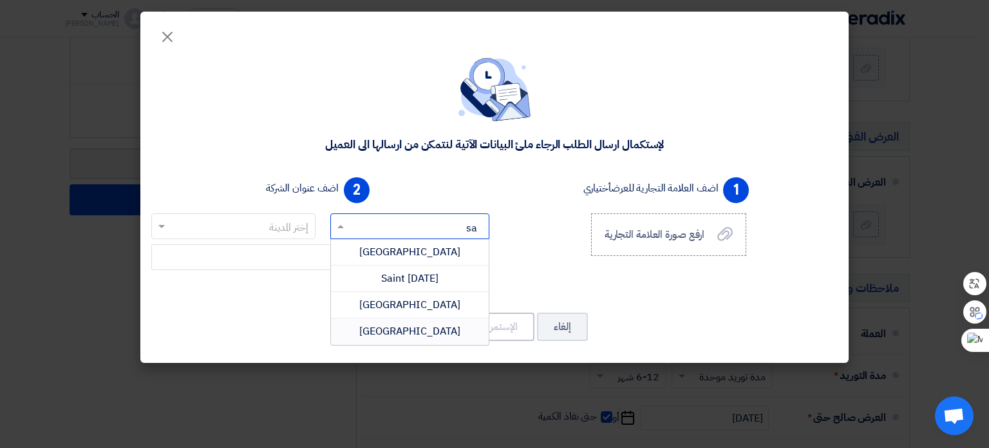
click at [423, 330] on span "Saudi Arabia" at bounding box center [409, 330] width 101 height 15
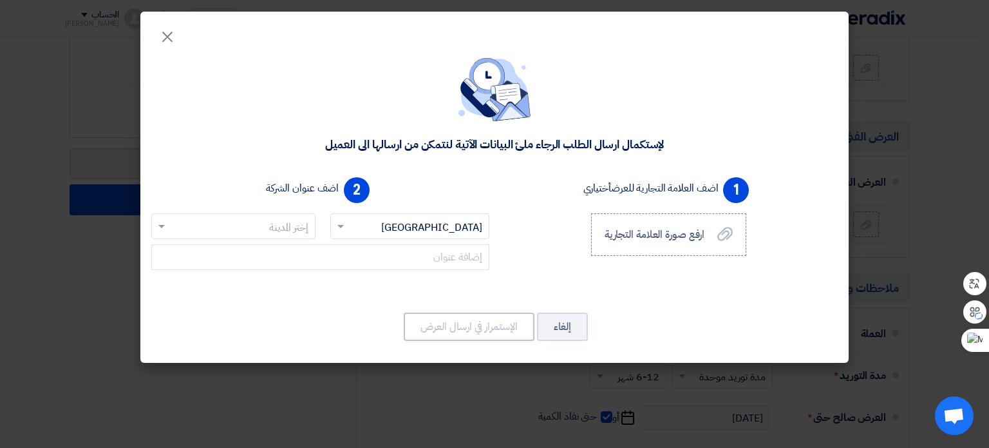
click at [257, 220] on input "text" at bounding box center [240, 226] width 138 height 21
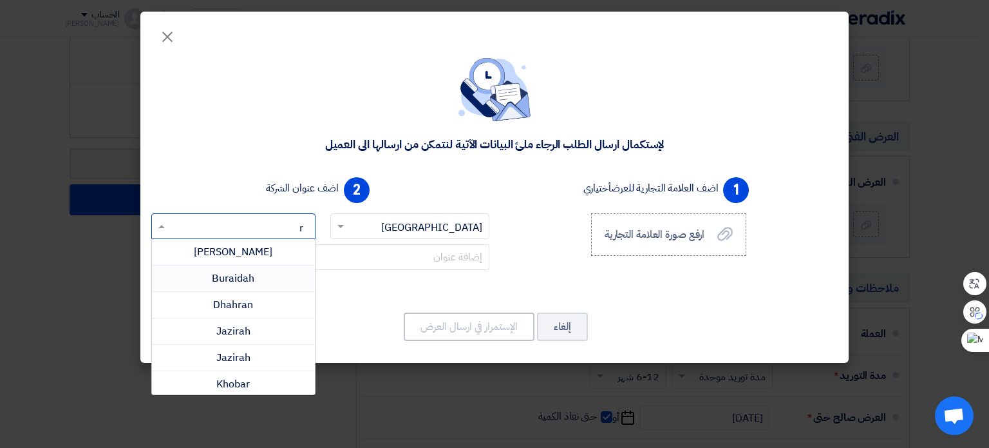
type input "ri"
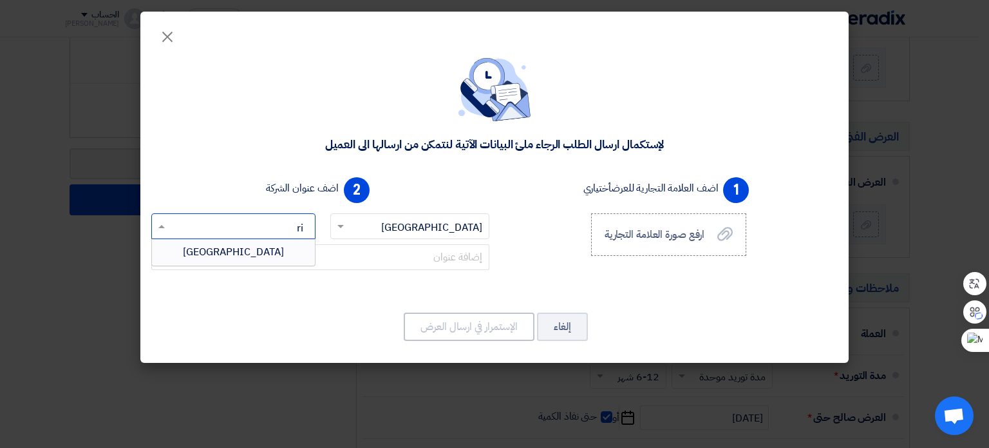
click at [248, 247] on span "Riyadh" at bounding box center [233, 251] width 101 height 15
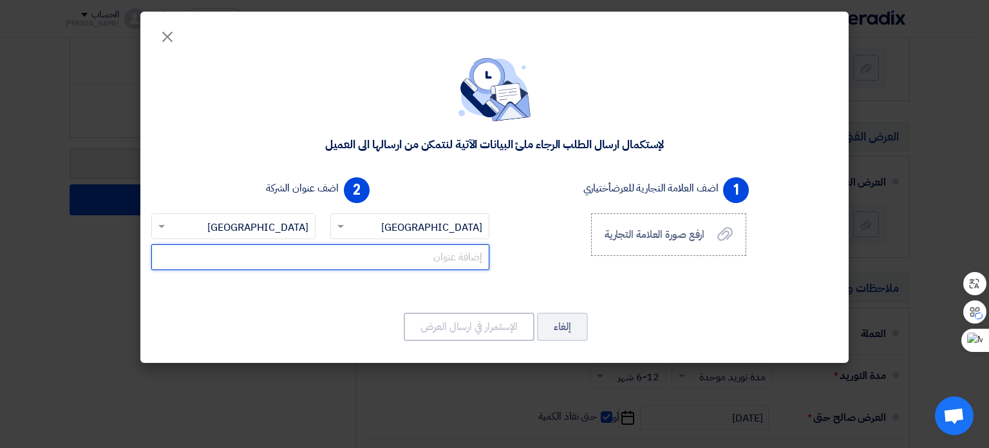
click at [415, 262] on input "text" at bounding box center [320, 257] width 338 height 26
type input "d"
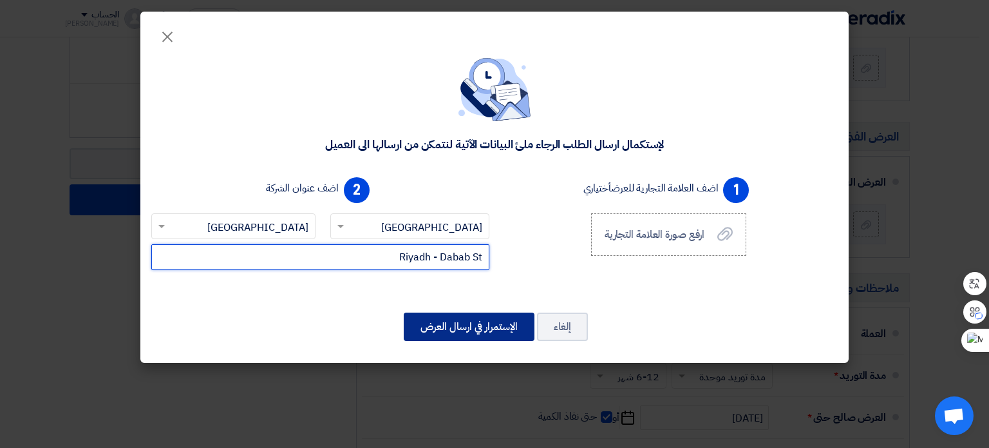
type input "Riyadh - Dabab St"
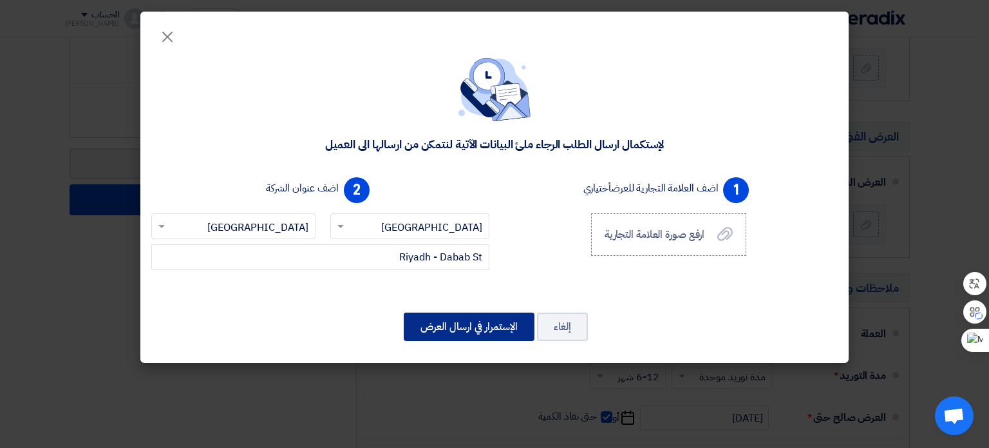
click at [473, 325] on button "الإستمرار في ارسال العرض" at bounding box center [469, 326] width 131 height 28
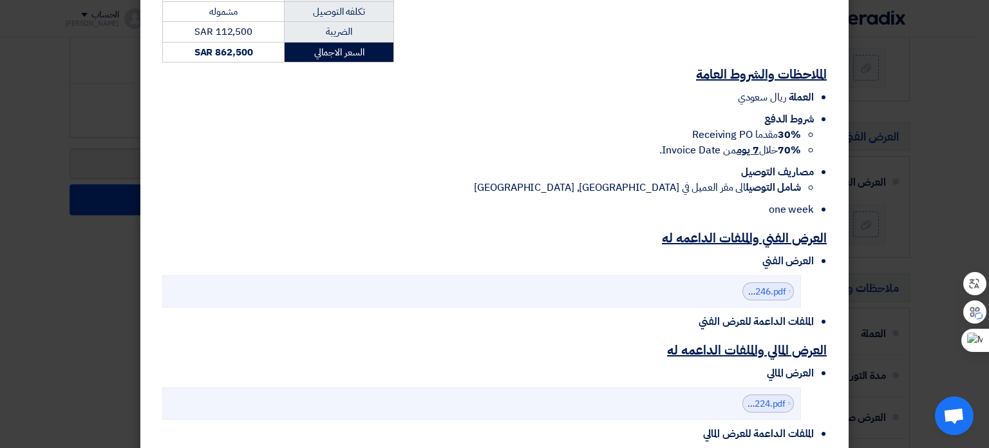
scroll to position [448, 0]
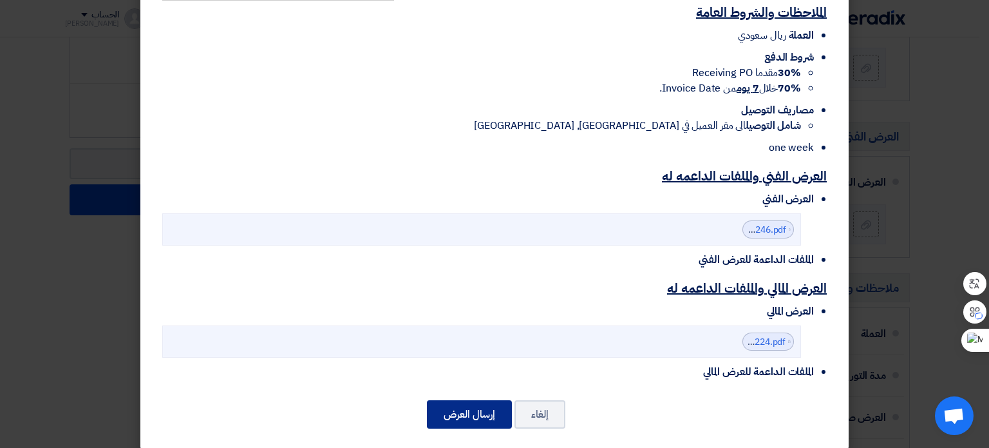
click at [471, 401] on button "إرسال العرض" at bounding box center [469, 414] width 85 height 28
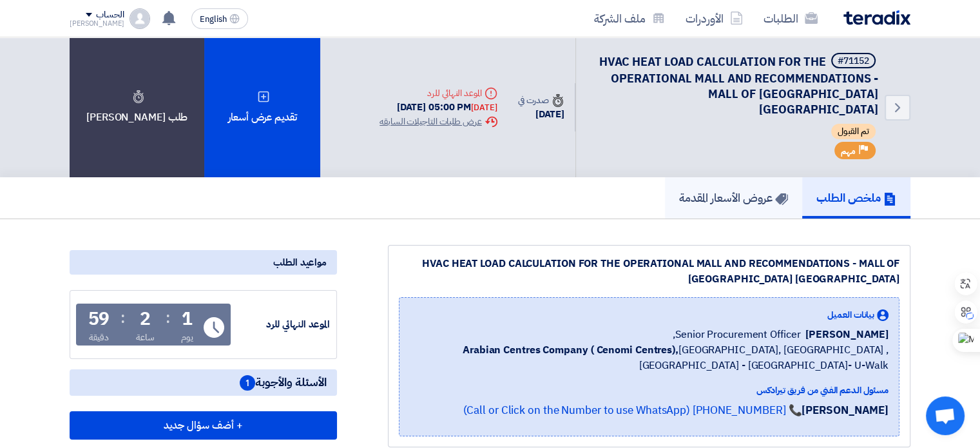
click at [707, 190] on h5 "عروض الأسعار المقدمة" at bounding box center [733, 197] width 109 height 15
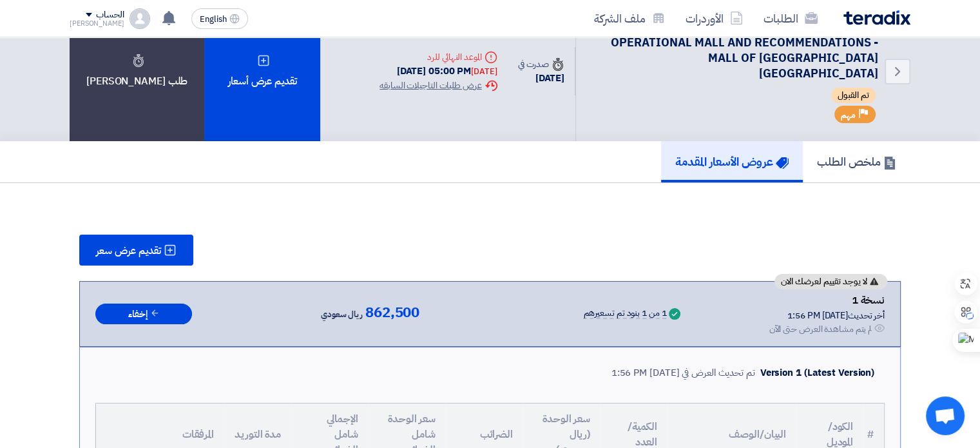
scroll to position [64, 0]
